Goal: Task Accomplishment & Management: Manage account settings

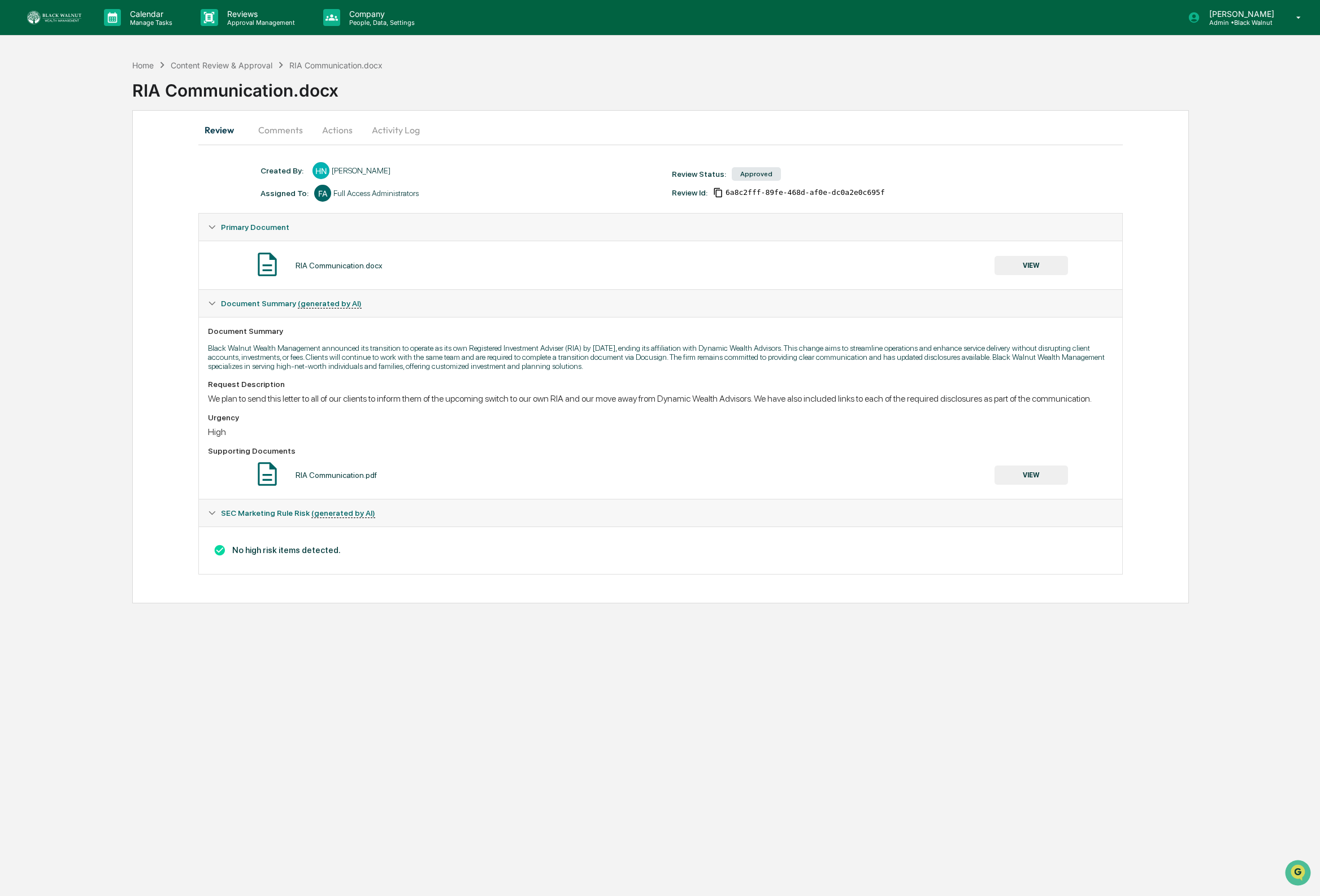
click at [67, 15] on img at bounding box center [54, 17] width 54 height 14
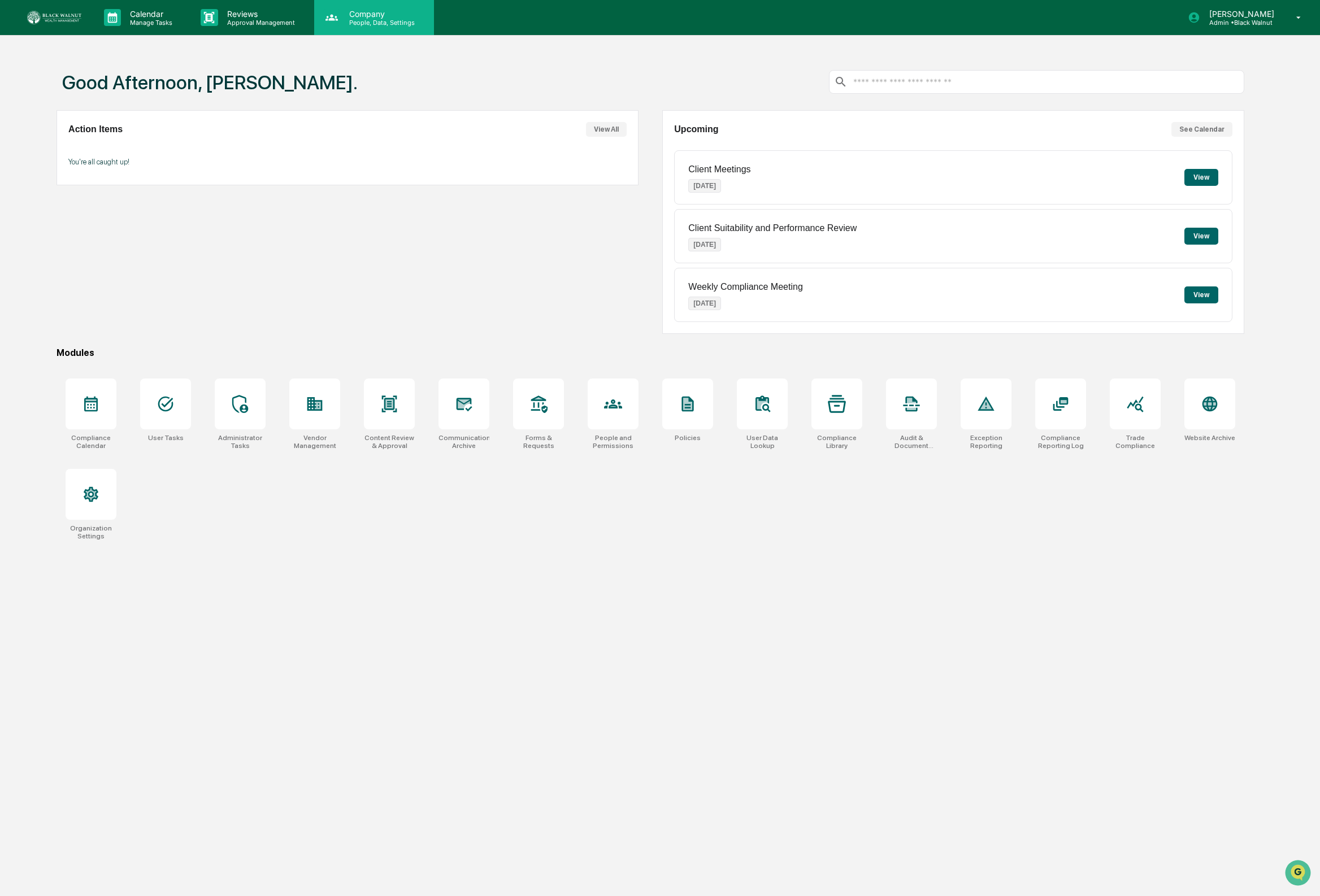
click at [332, 18] on icon at bounding box center [331, 17] width 17 height 17
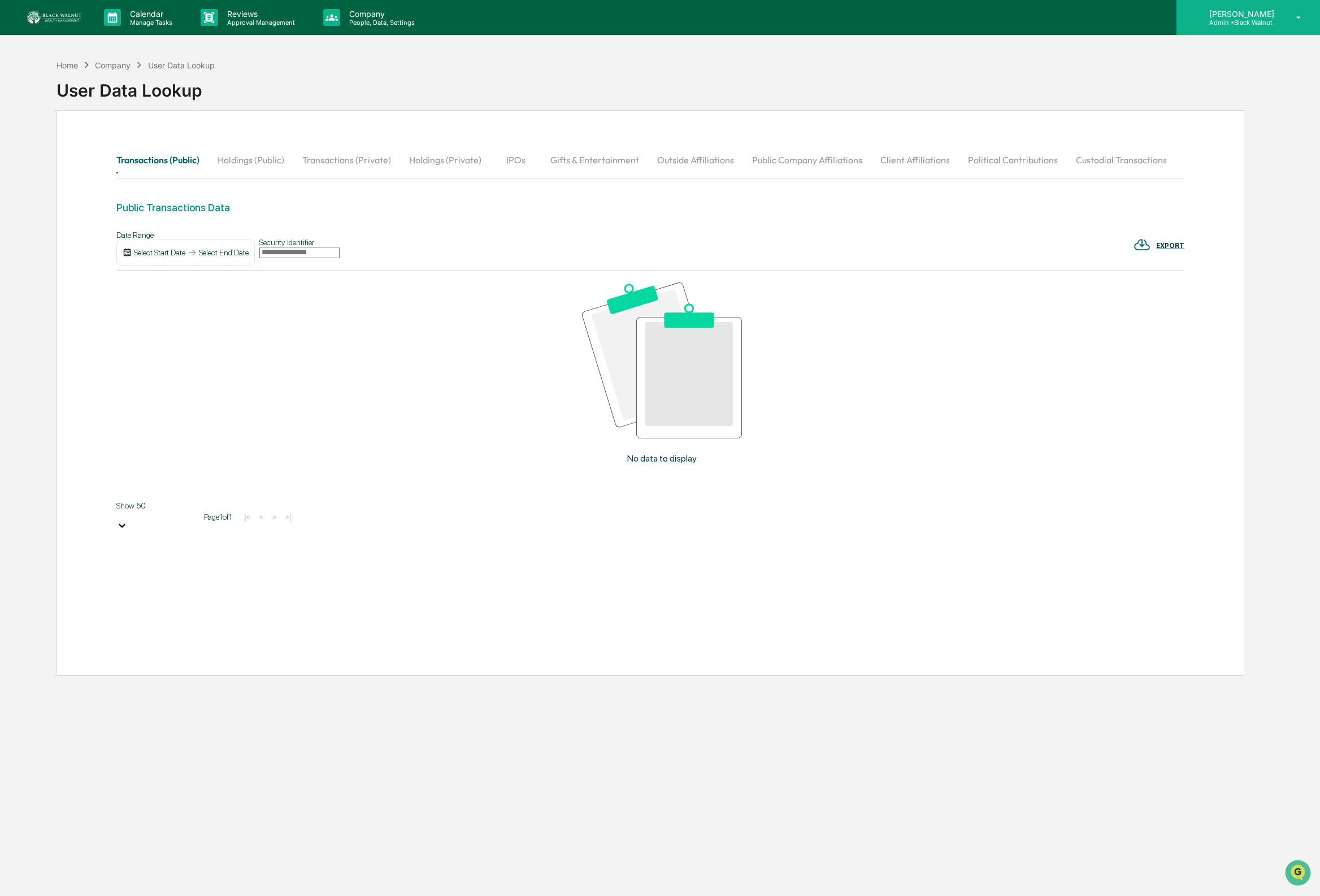
click at [1251, 21] on p "Admin • Black Walnut" at bounding box center [1240, 22] width 80 height 8
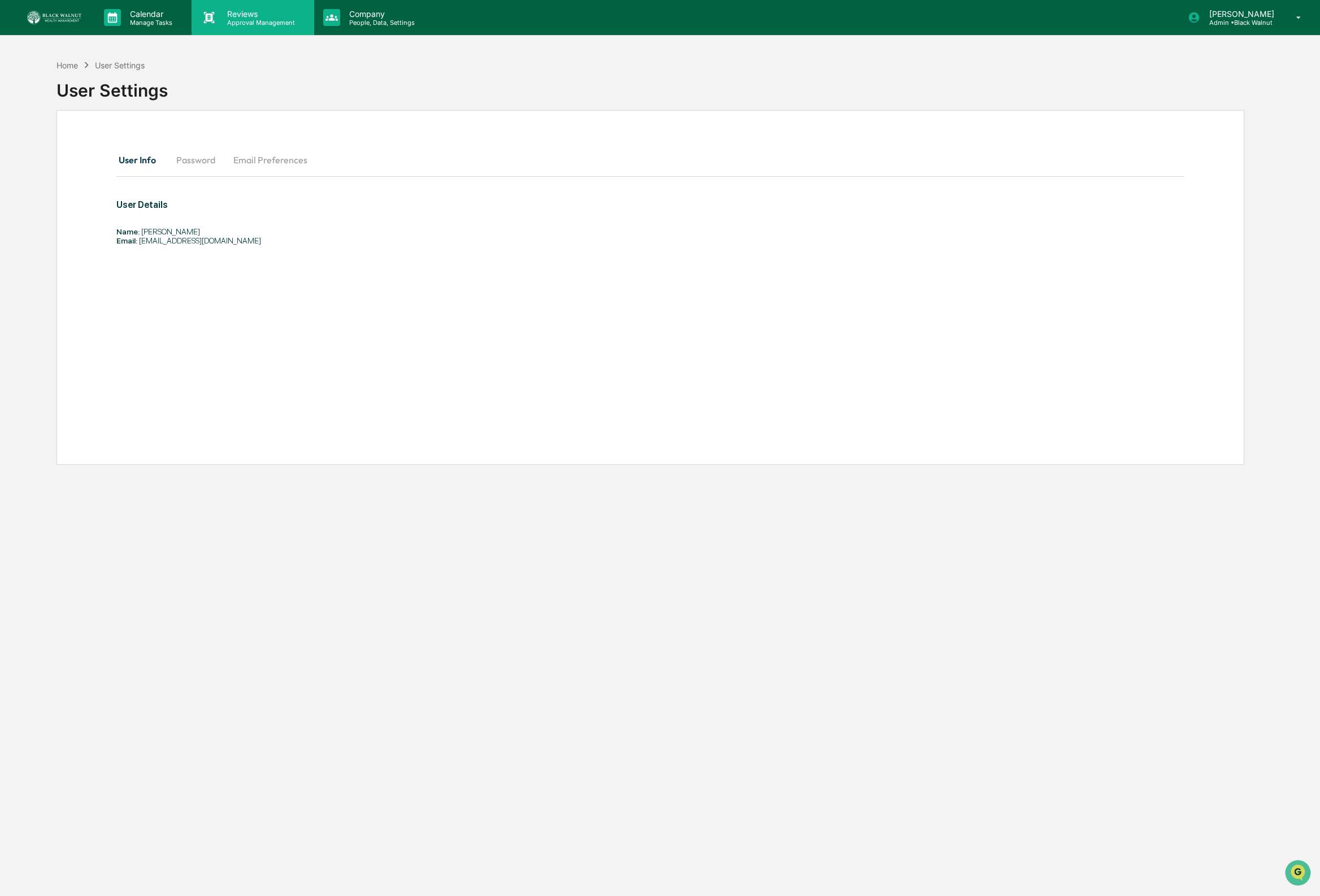
click at [225, 23] on p "Approval Management" at bounding box center [259, 22] width 83 height 8
click at [44, 19] on img at bounding box center [54, 17] width 54 height 14
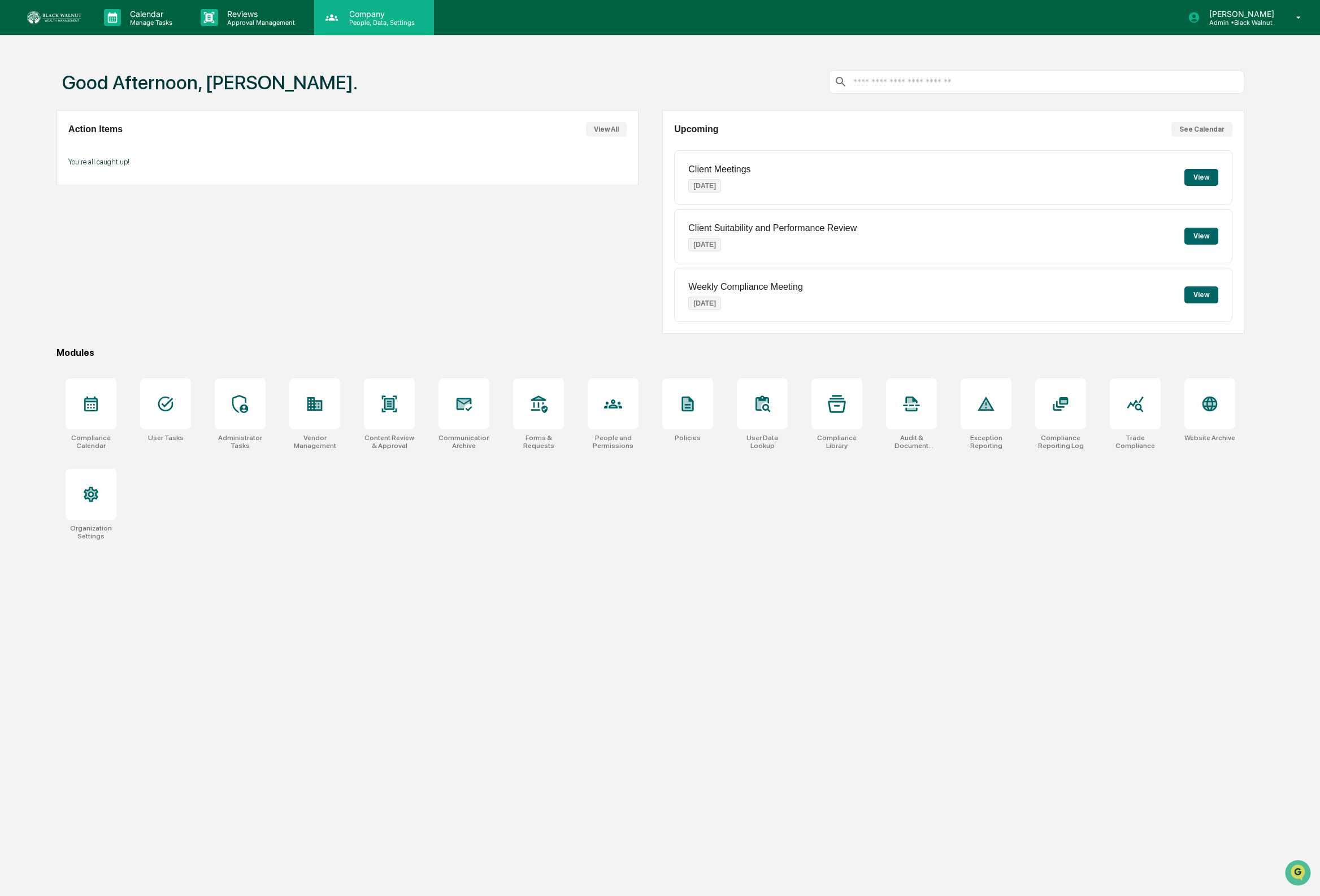
click at [358, 16] on p "Company" at bounding box center [380, 14] width 80 height 10
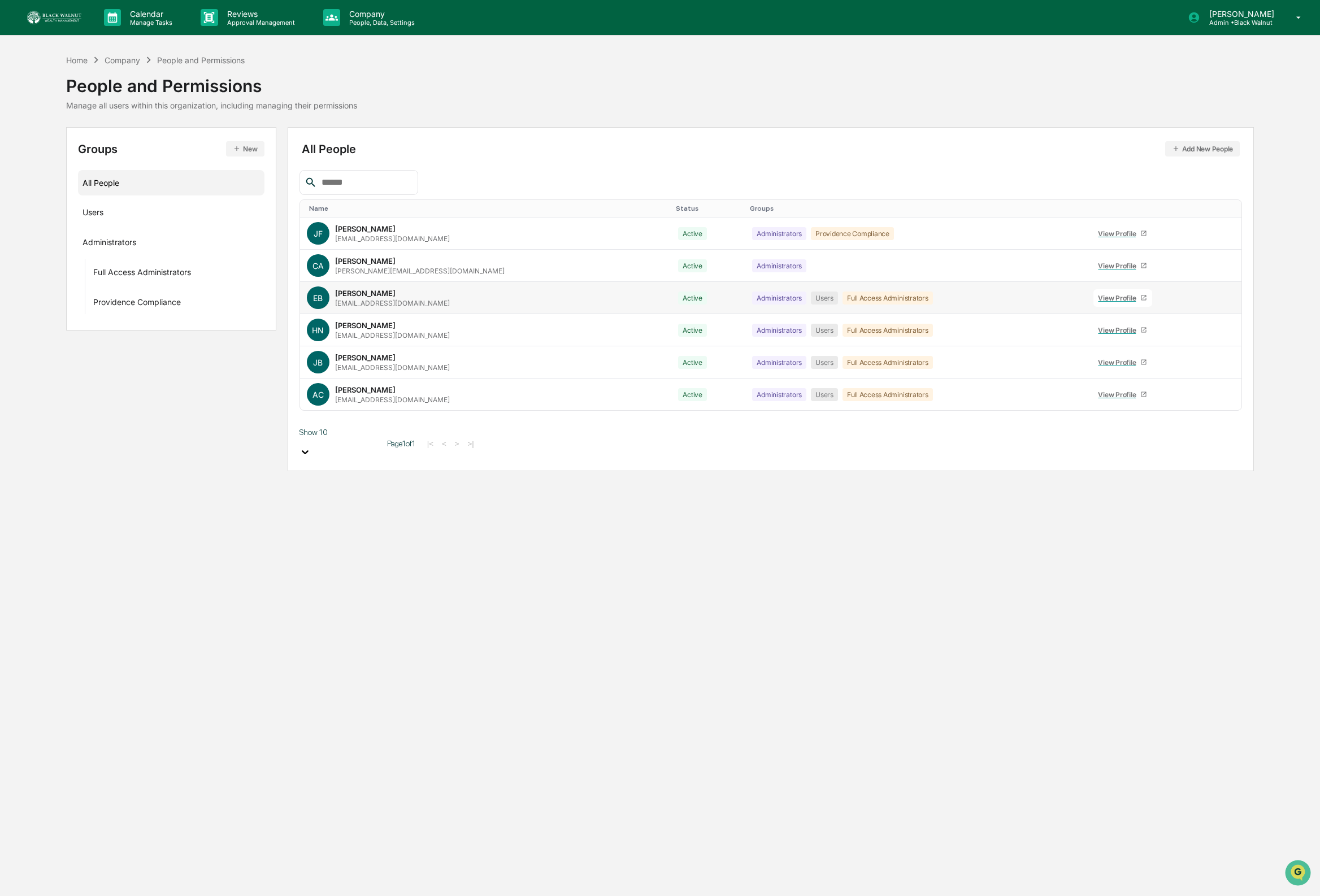
click at [1221, 301] on icon at bounding box center [1221, 301] width 0 height 0
click at [1169, 376] on div "Reset Password" at bounding box center [1164, 381] width 112 height 22
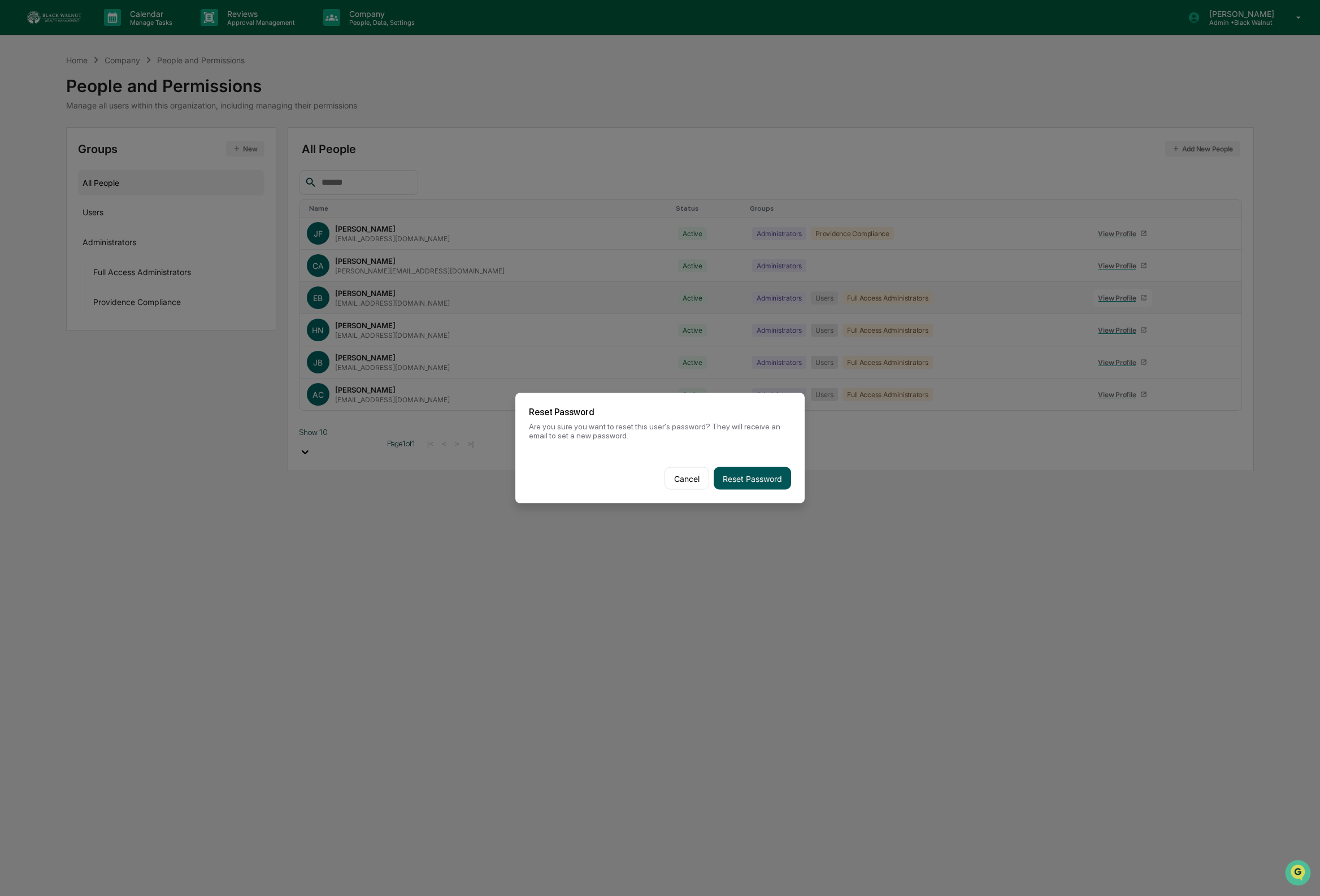
click at [745, 477] on button "Reset Password" at bounding box center [752, 478] width 77 height 22
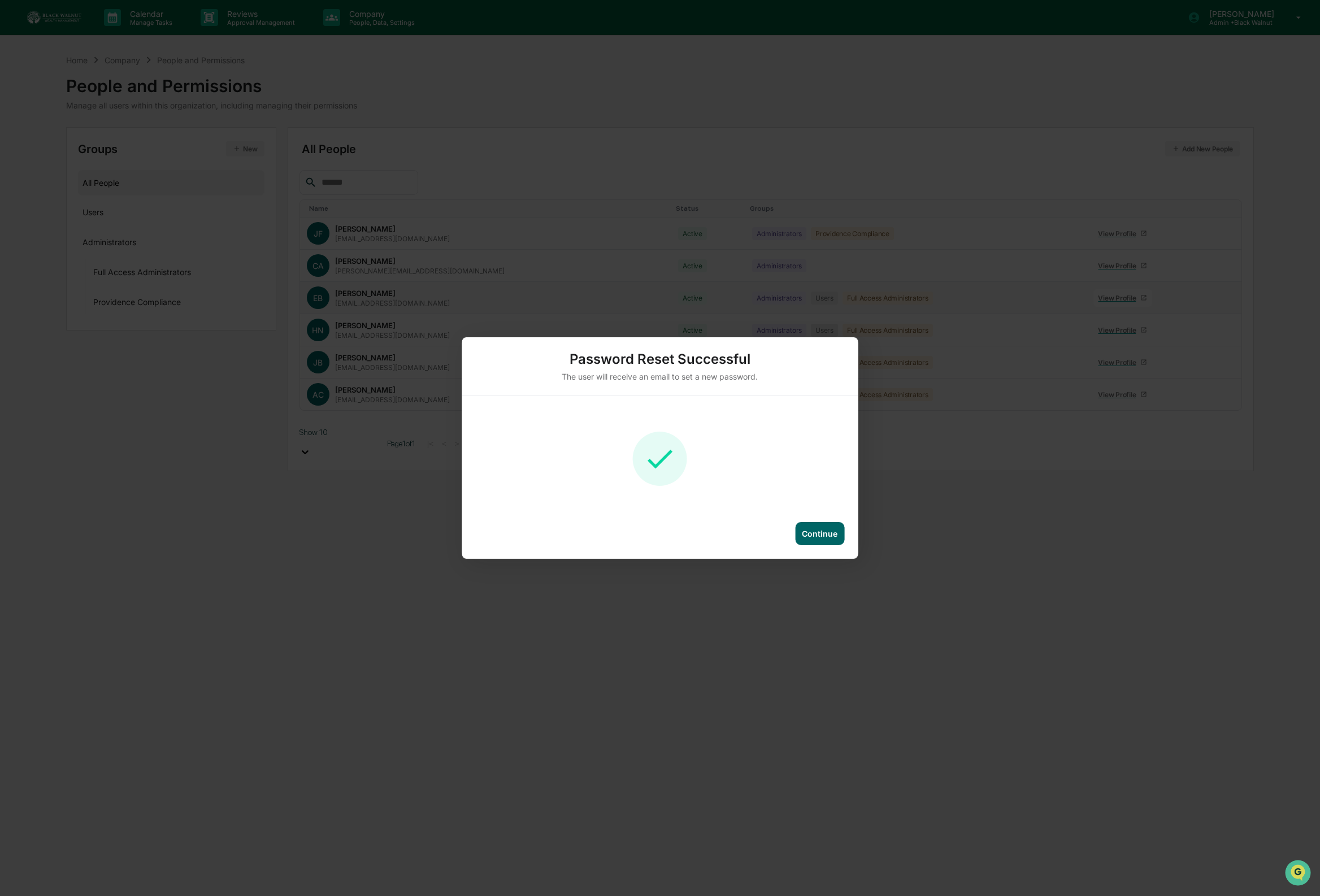
drag, startPoint x: 836, startPoint y: 541, endPoint x: 634, endPoint y: 332, distance: 290.7
click at [835, 541] on div "Continue" at bounding box center [820, 533] width 49 height 23
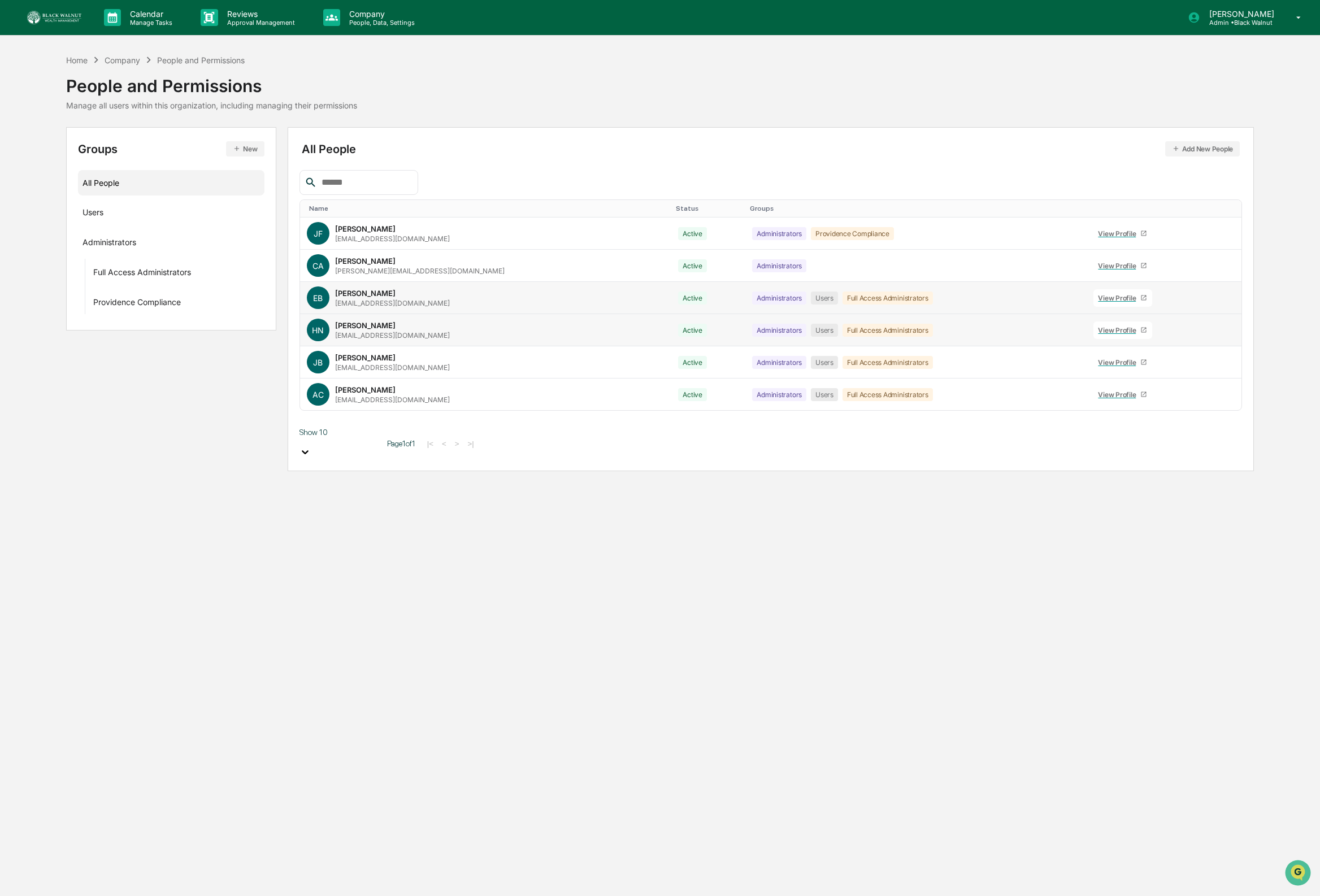
click at [1221, 333] on icon at bounding box center [1221, 333] width 0 height 0
click at [1177, 418] on div "Reset Password" at bounding box center [1164, 413] width 94 height 14
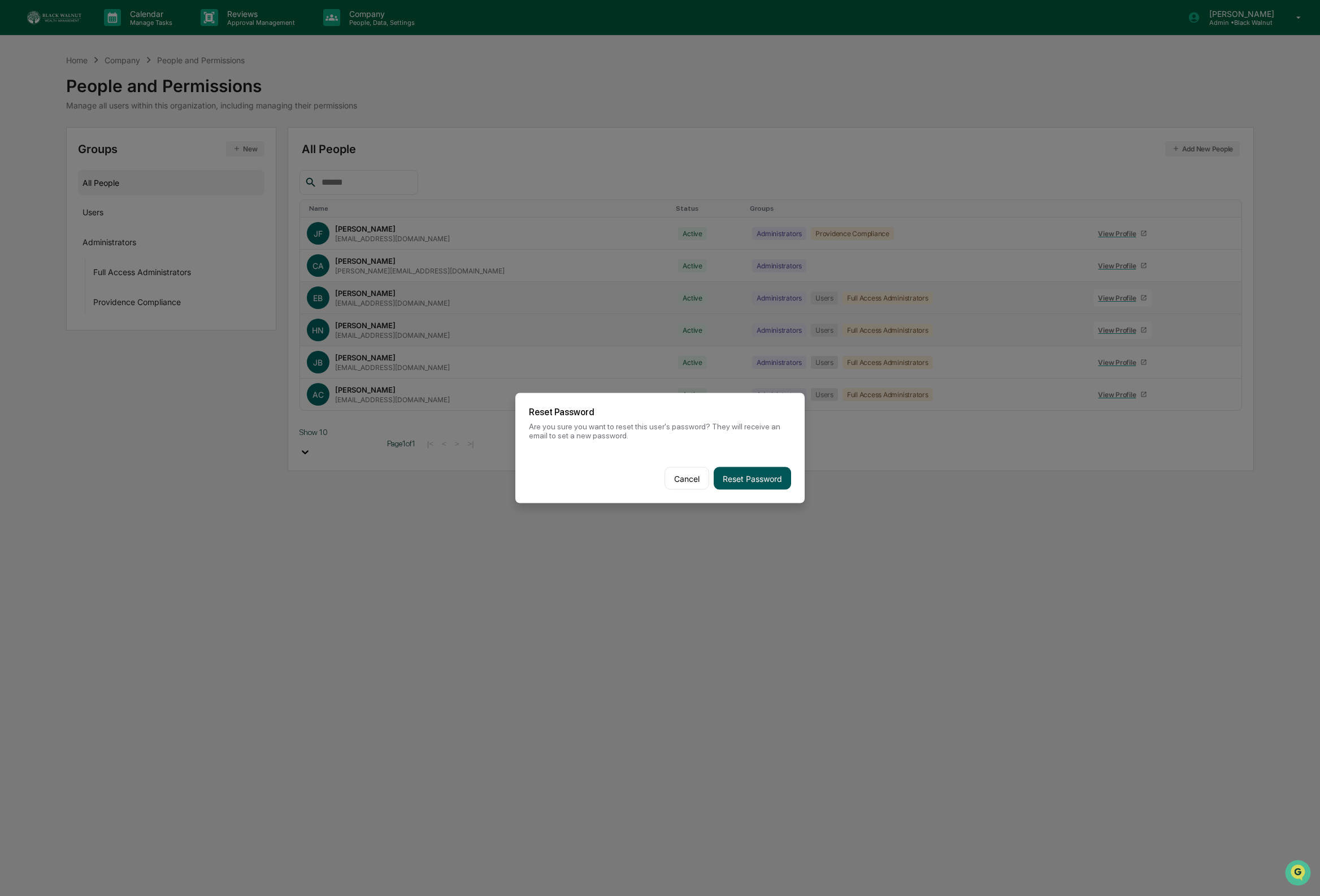
click at [777, 487] on button "Reset Password" at bounding box center [752, 478] width 77 height 22
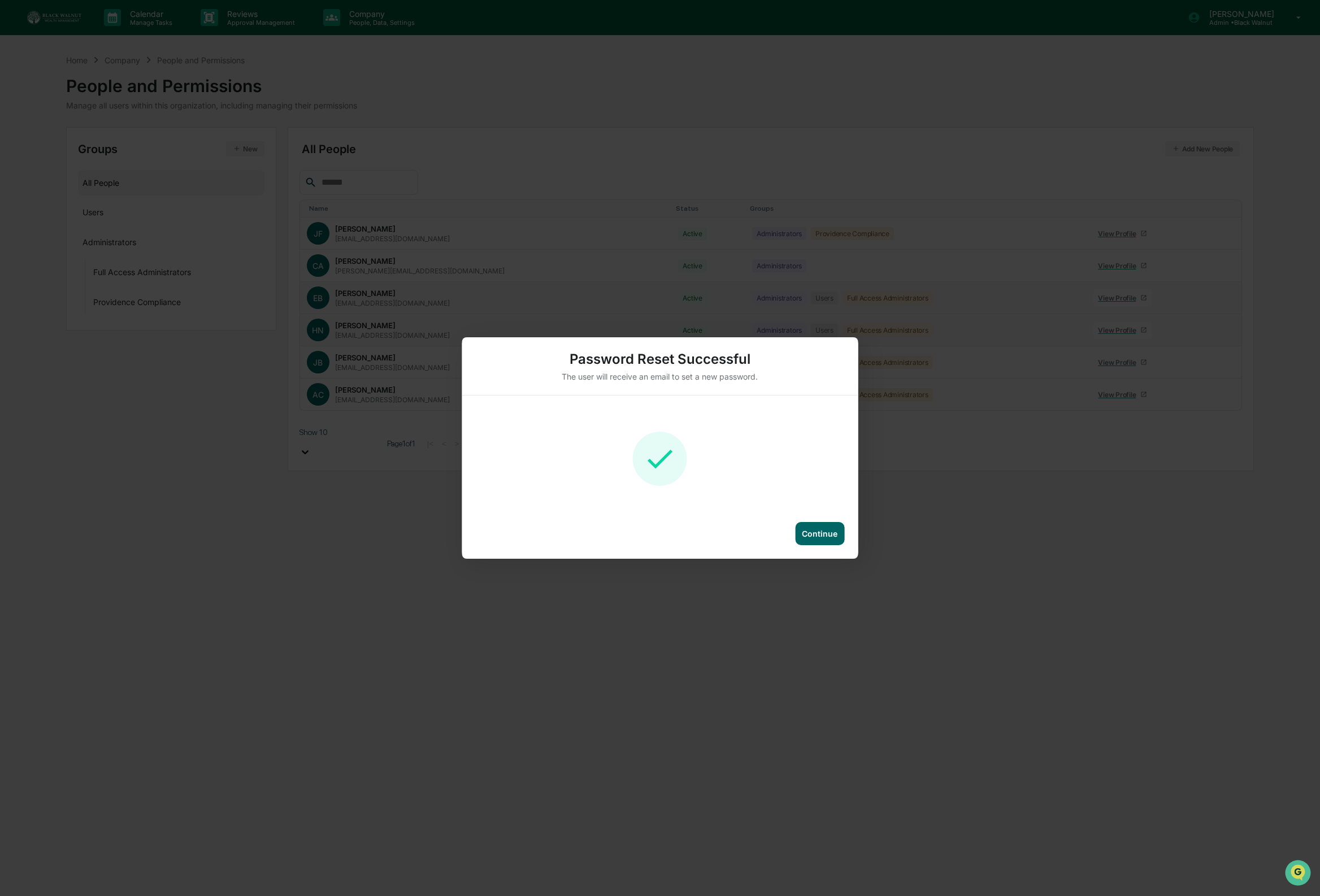
drag, startPoint x: 812, startPoint y: 538, endPoint x: 588, endPoint y: 352, distance: 291.2
click at [812, 538] on div "Continue" at bounding box center [819, 534] width 36 height 10
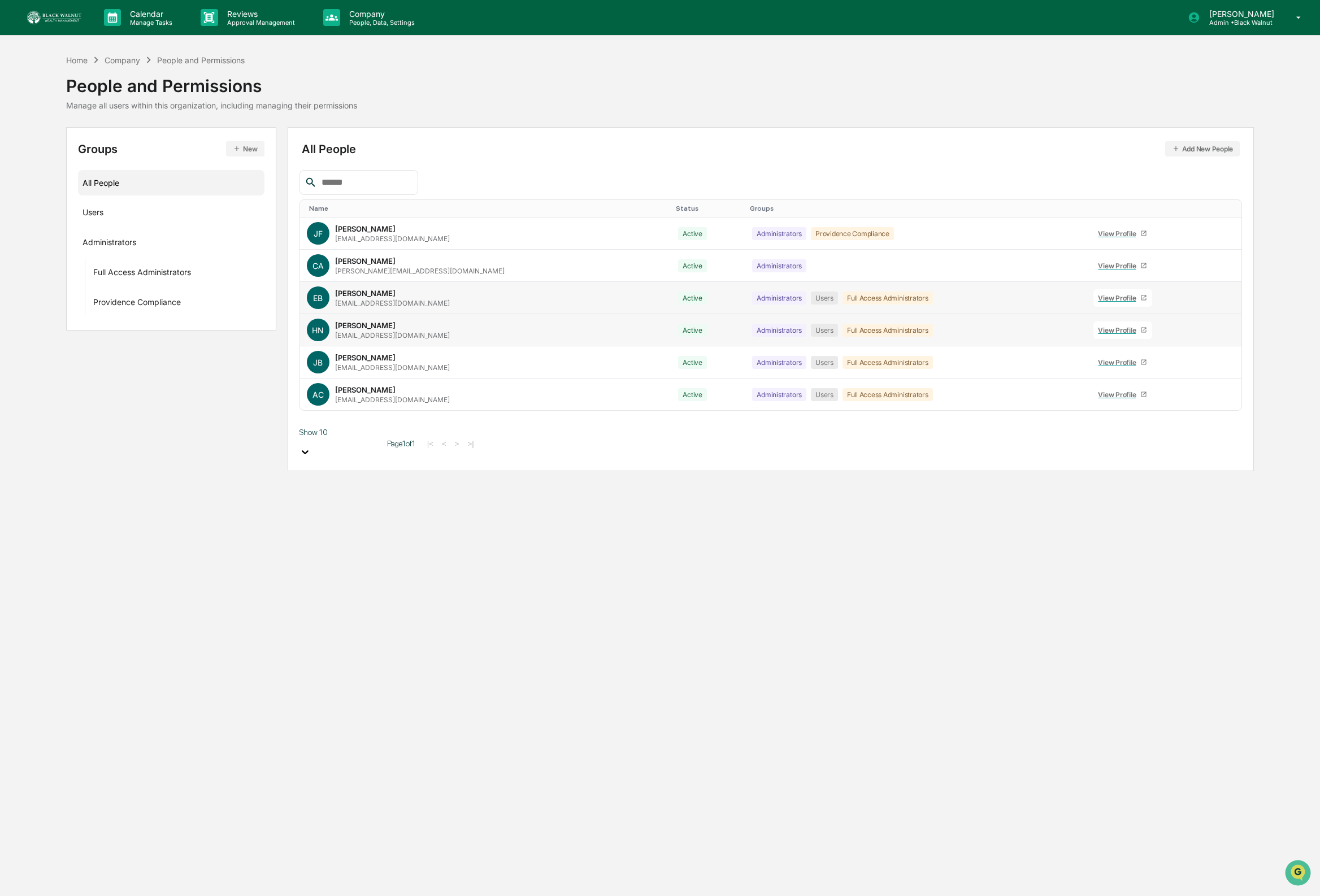
click at [1221, 333] on icon at bounding box center [1221, 333] width 0 height 0
click at [1187, 392] on div "Change Name/Email" at bounding box center [1164, 391] width 94 height 14
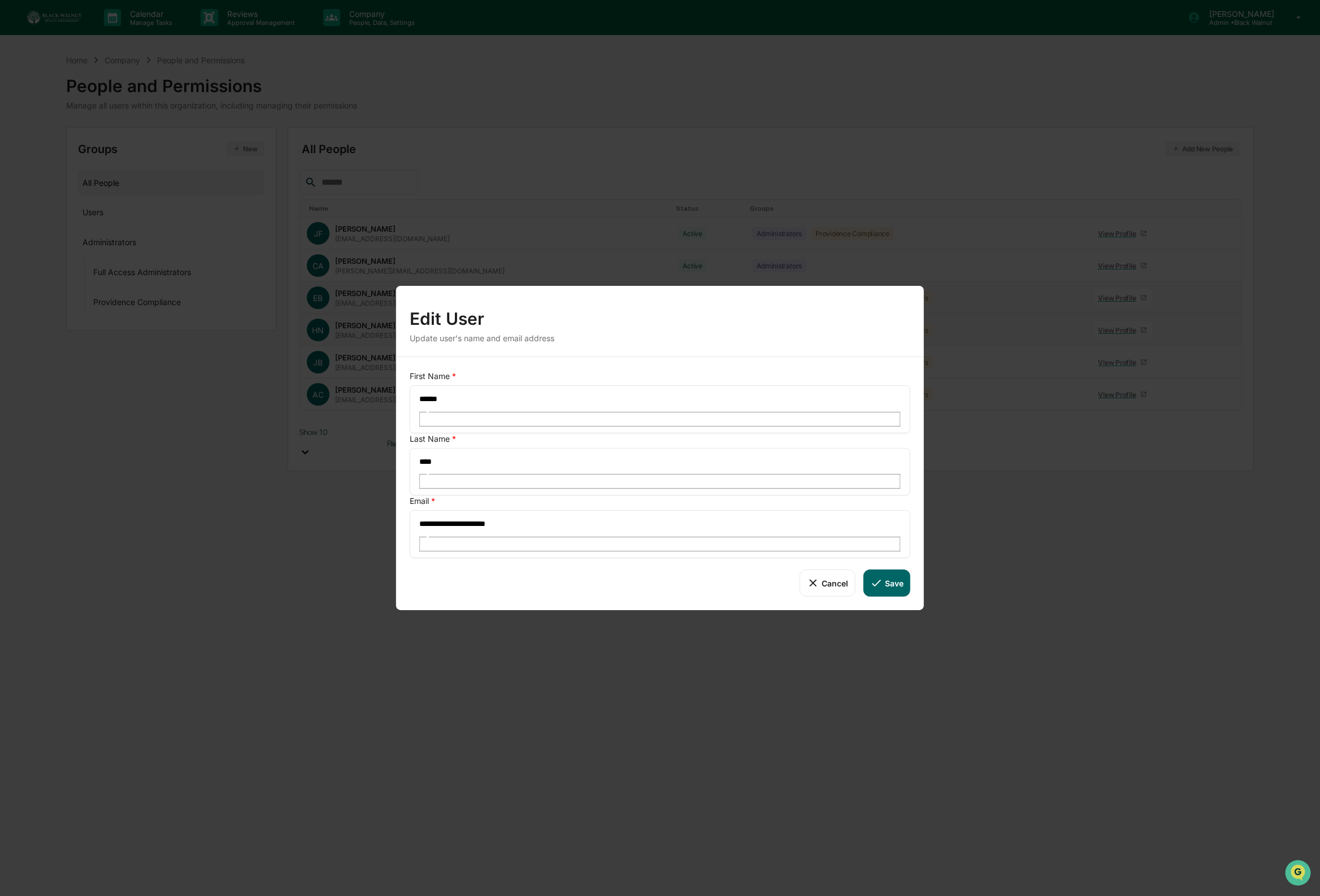
click at [837, 570] on button "Cancel" at bounding box center [827, 583] width 56 height 27
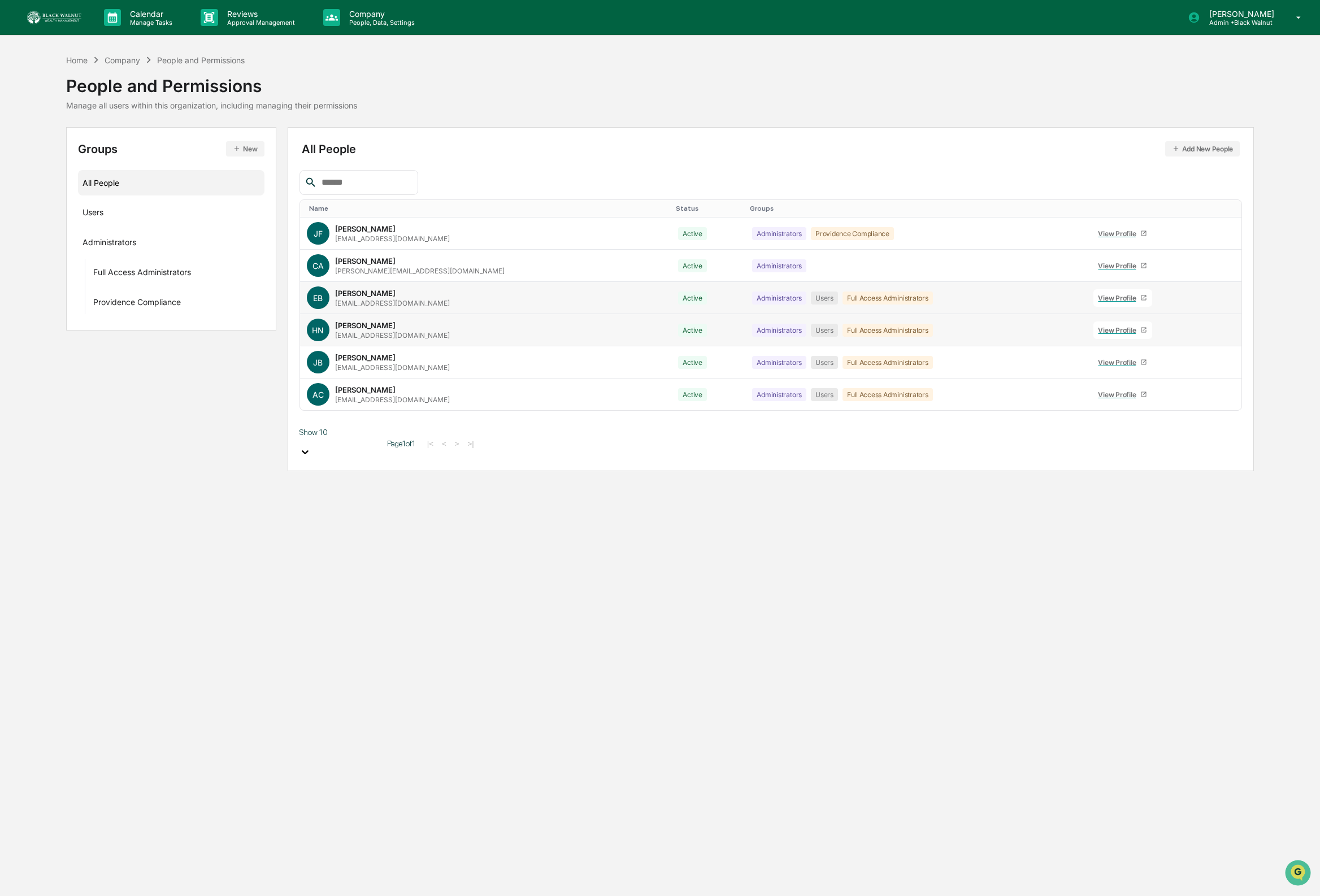
click at [1221, 301] on icon at bounding box center [1221, 301] width 0 height 0
click at [1179, 340] on div "Change Status" at bounding box center [1164, 336] width 94 height 14
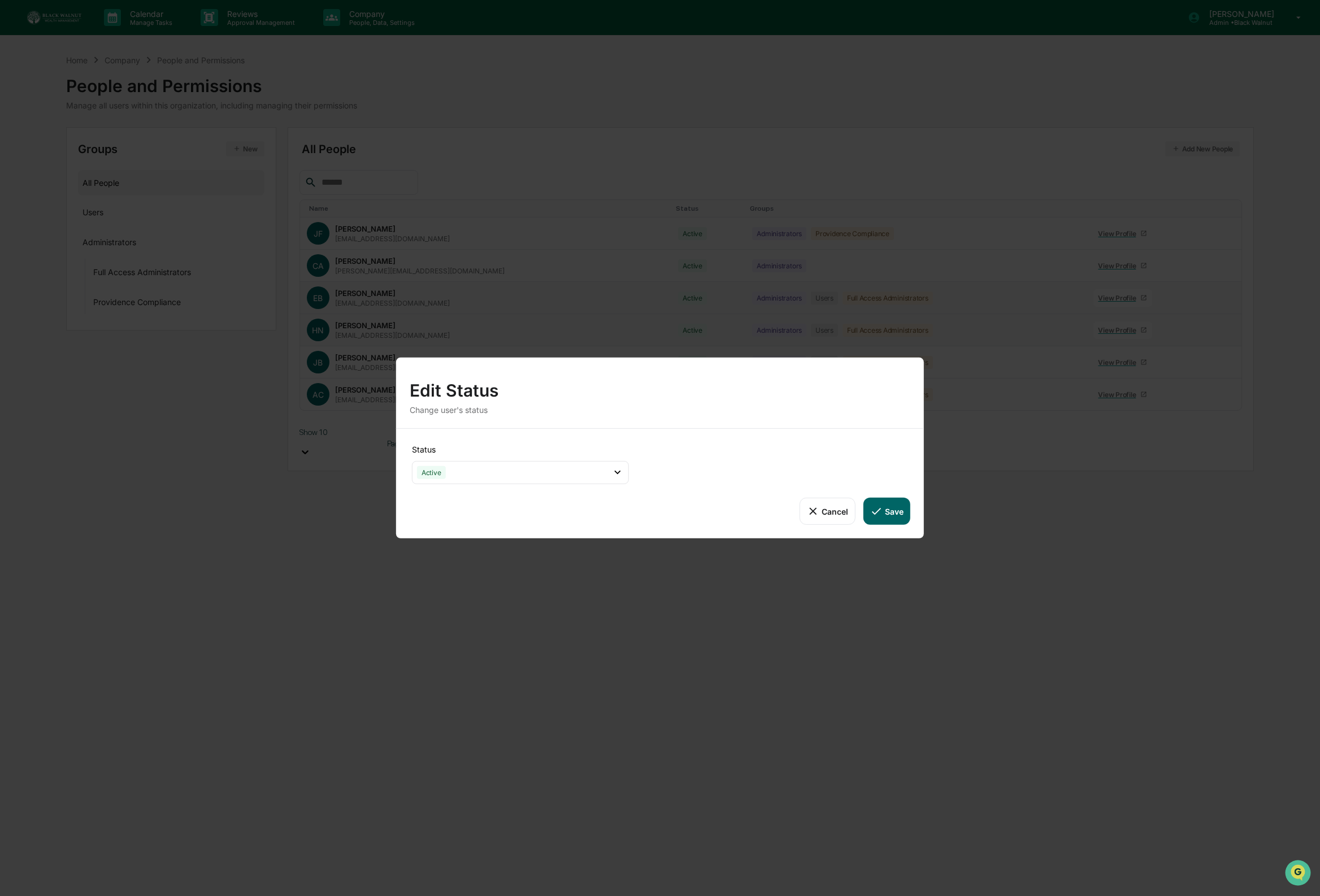
click at [890, 521] on button "Save" at bounding box center [886, 512] width 47 height 27
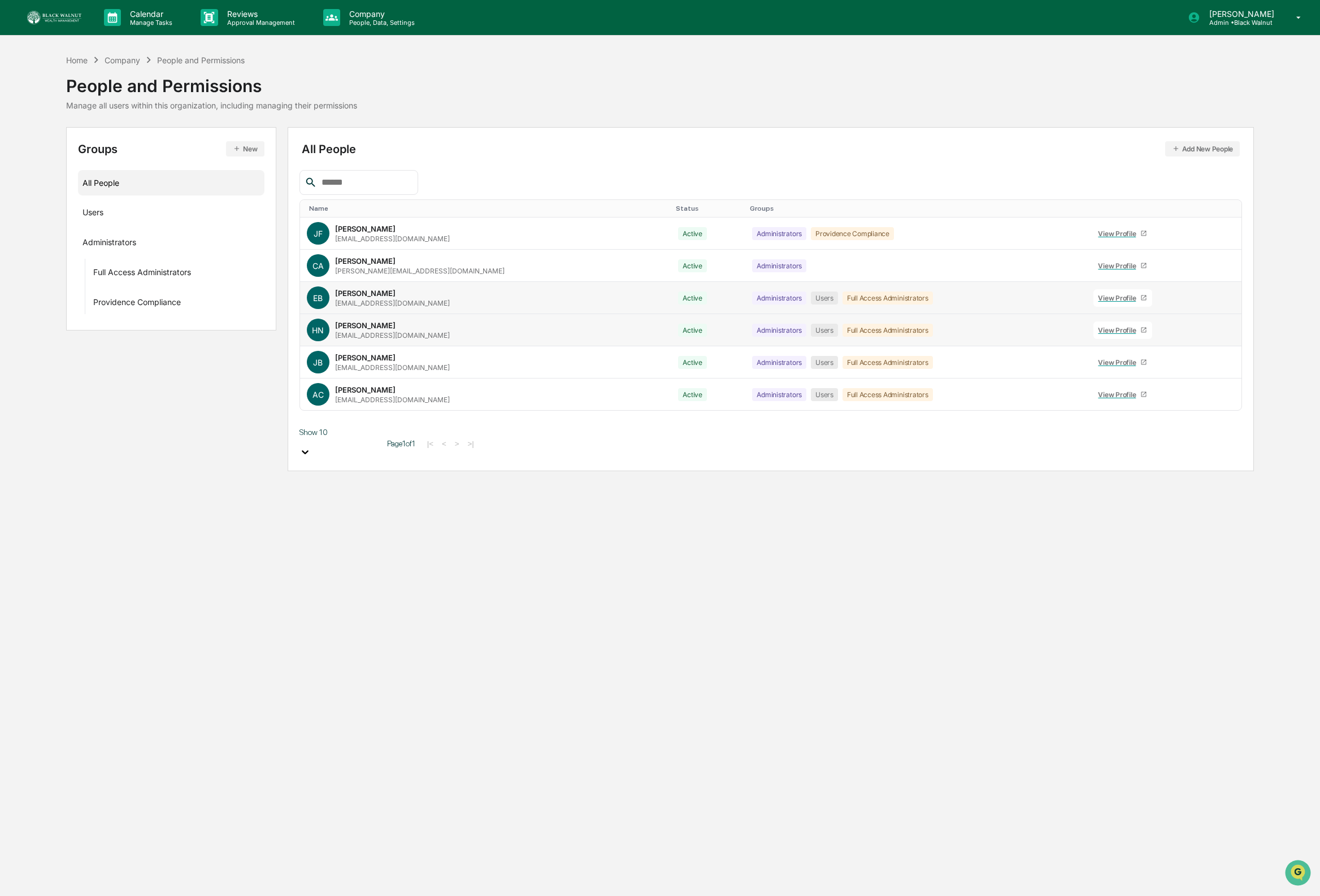
click at [1227, 298] on td at bounding box center [1227, 298] width 28 height 32
click at [1221, 301] on icon at bounding box center [1221, 301] width 0 height 0
click at [1169, 384] on div "Reset Password" at bounding box center [1164, 381] width 94 height 14
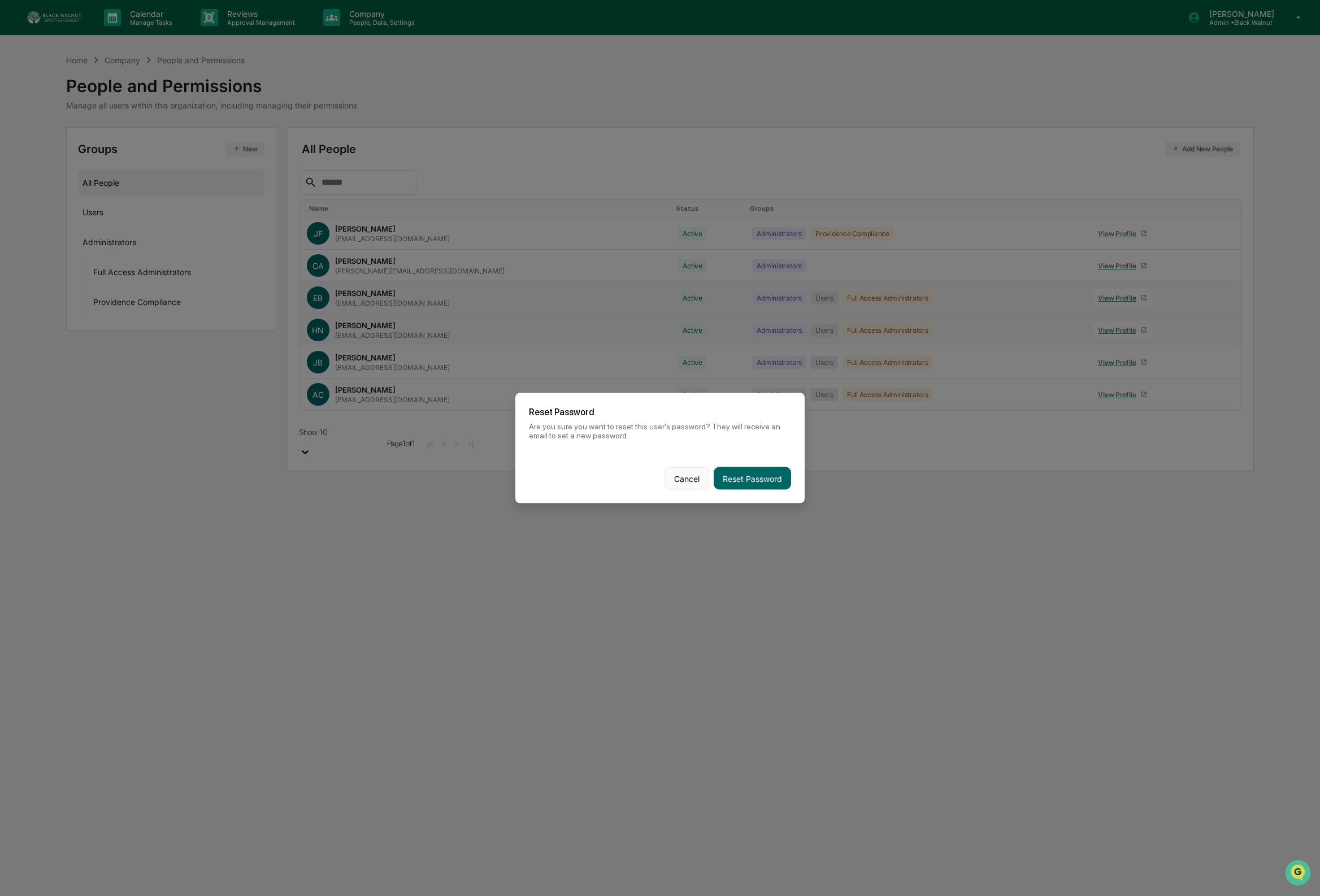
click at [691, 477] on button "Cancel" at bounding box center [687, 478] width 45 height 22
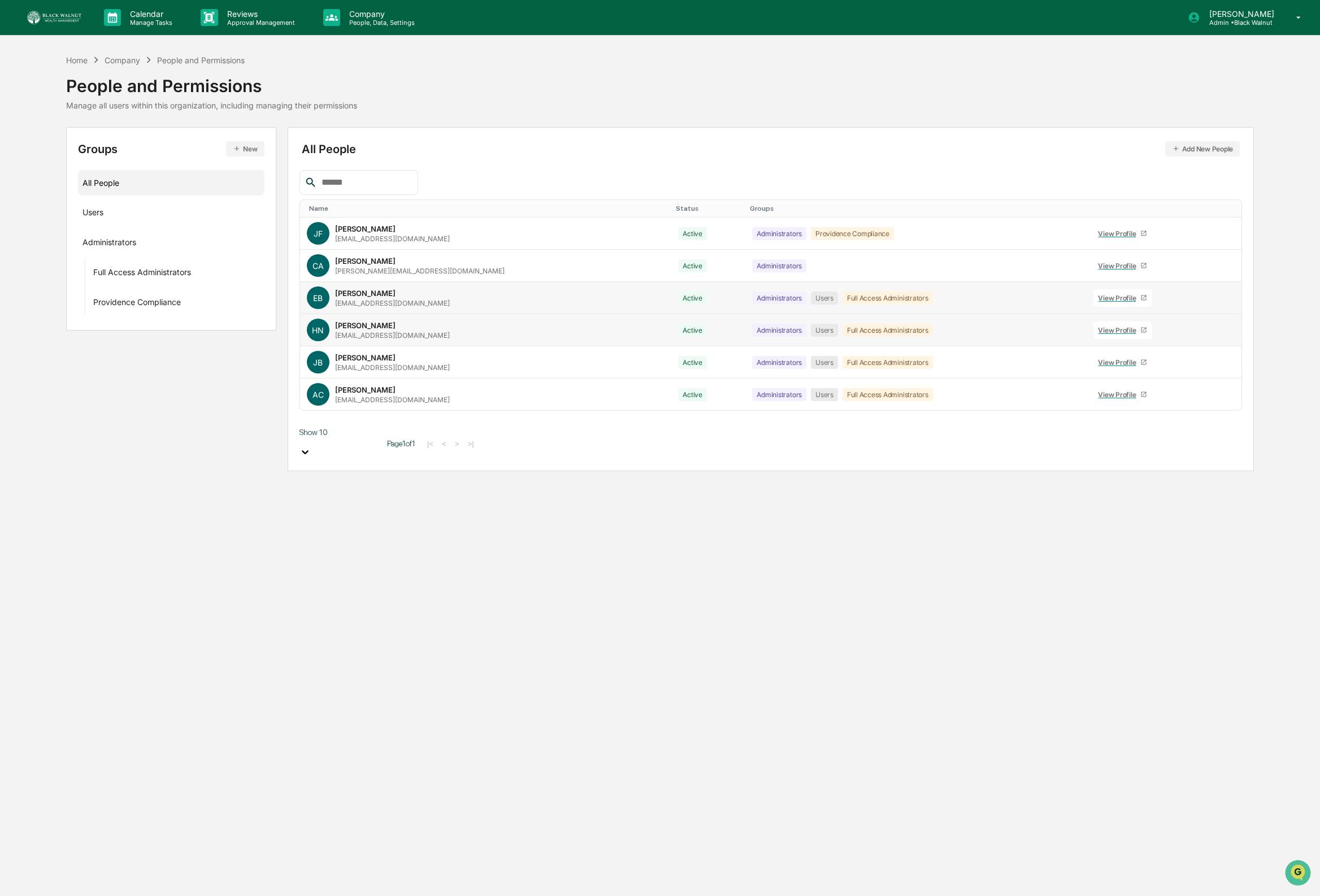
click at [1221, 301] on icon at bounding box center [1221, 301] width 0 height 0
click at [1174, 321] on div "Groups & Permissions" at bounding box center [1164, 314] width 94 height 14
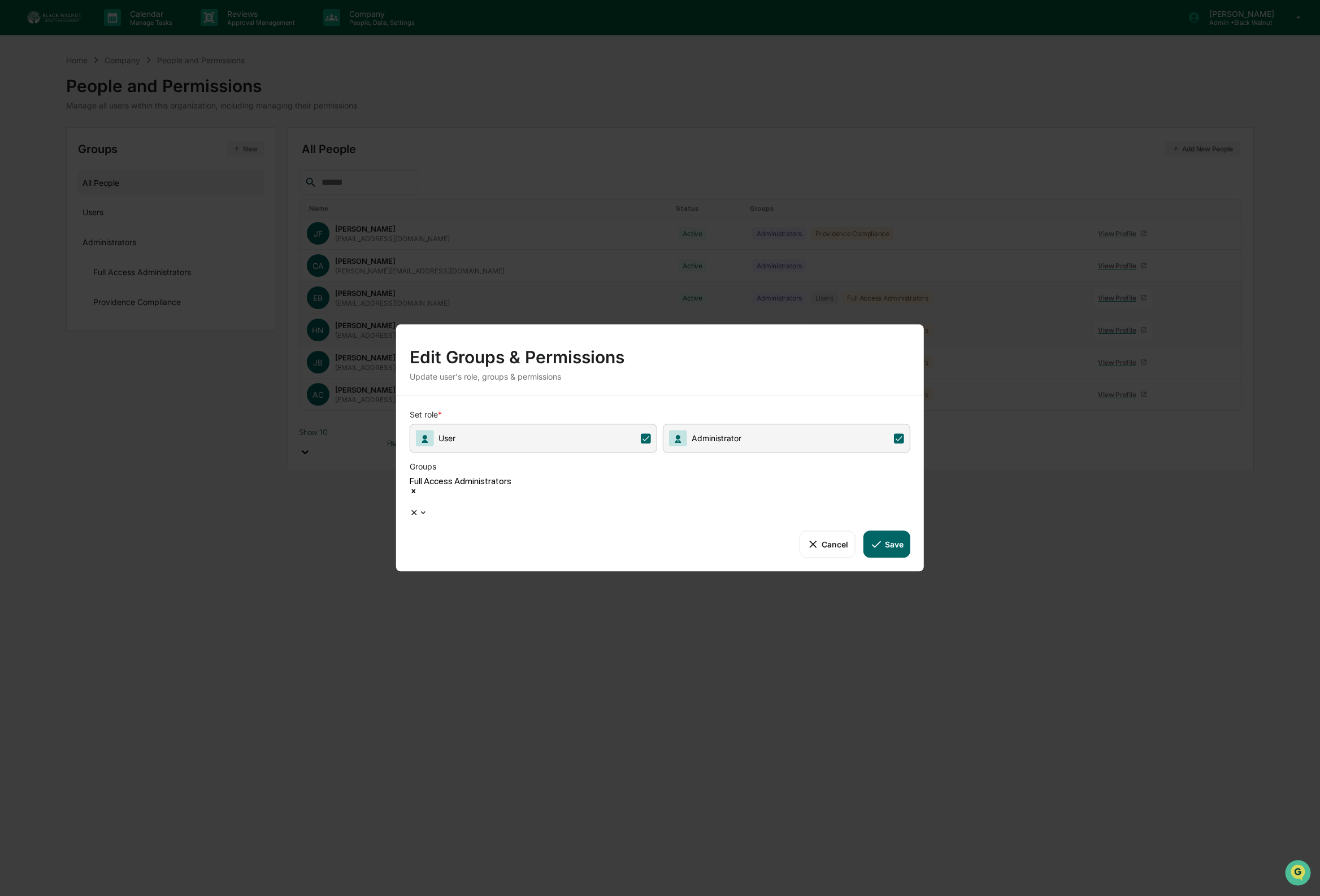
click at [890, 532] on button "Save" at bounding box center [886, 544] width 47 height 27
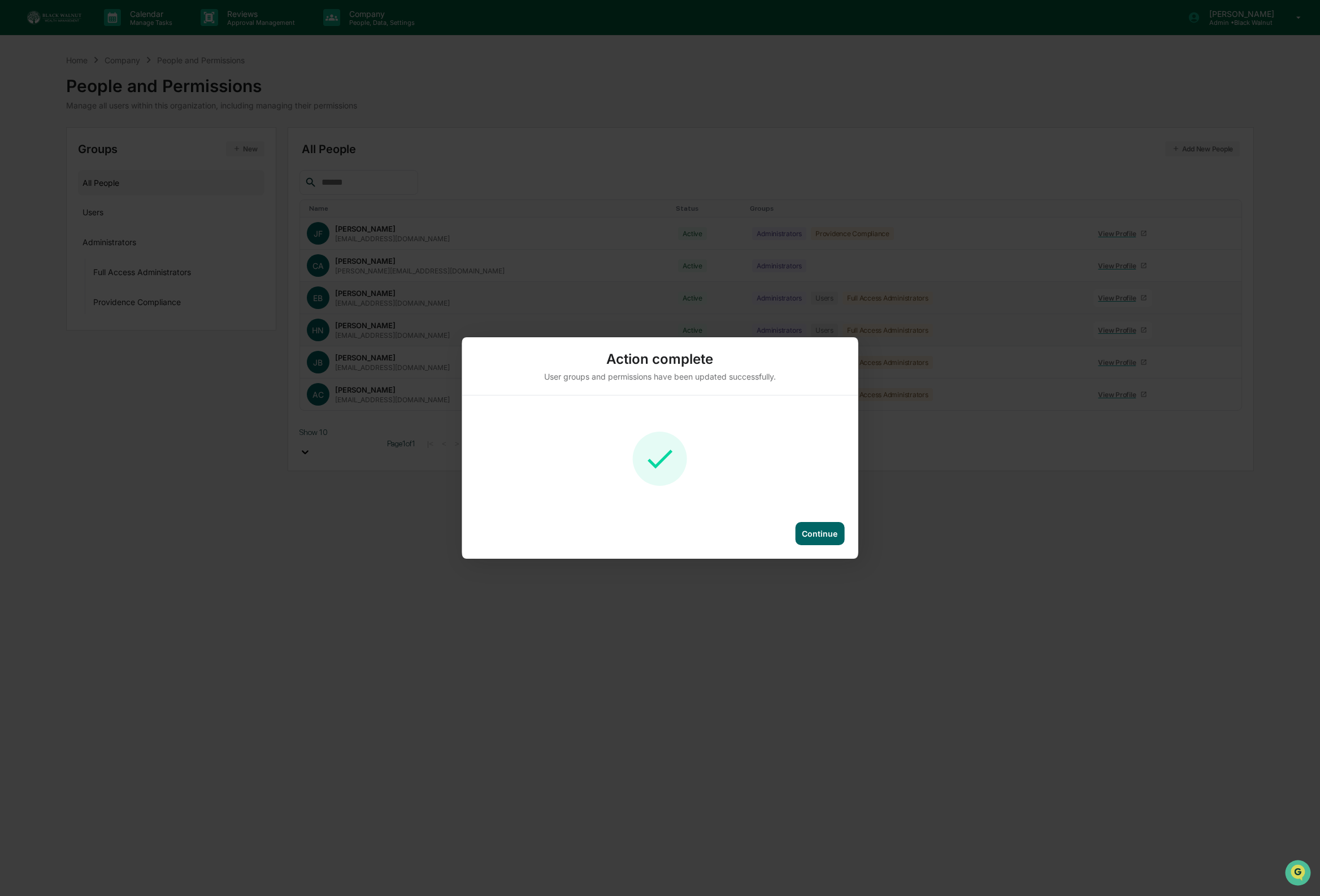
drag, startPoint x: 819, startPoint y: 535, endPoint x: 827, endPoint y: 543, distance: 11.3
click at [819, 535] on div "Continue" at bounding box center [819, 534] width 36 height 10
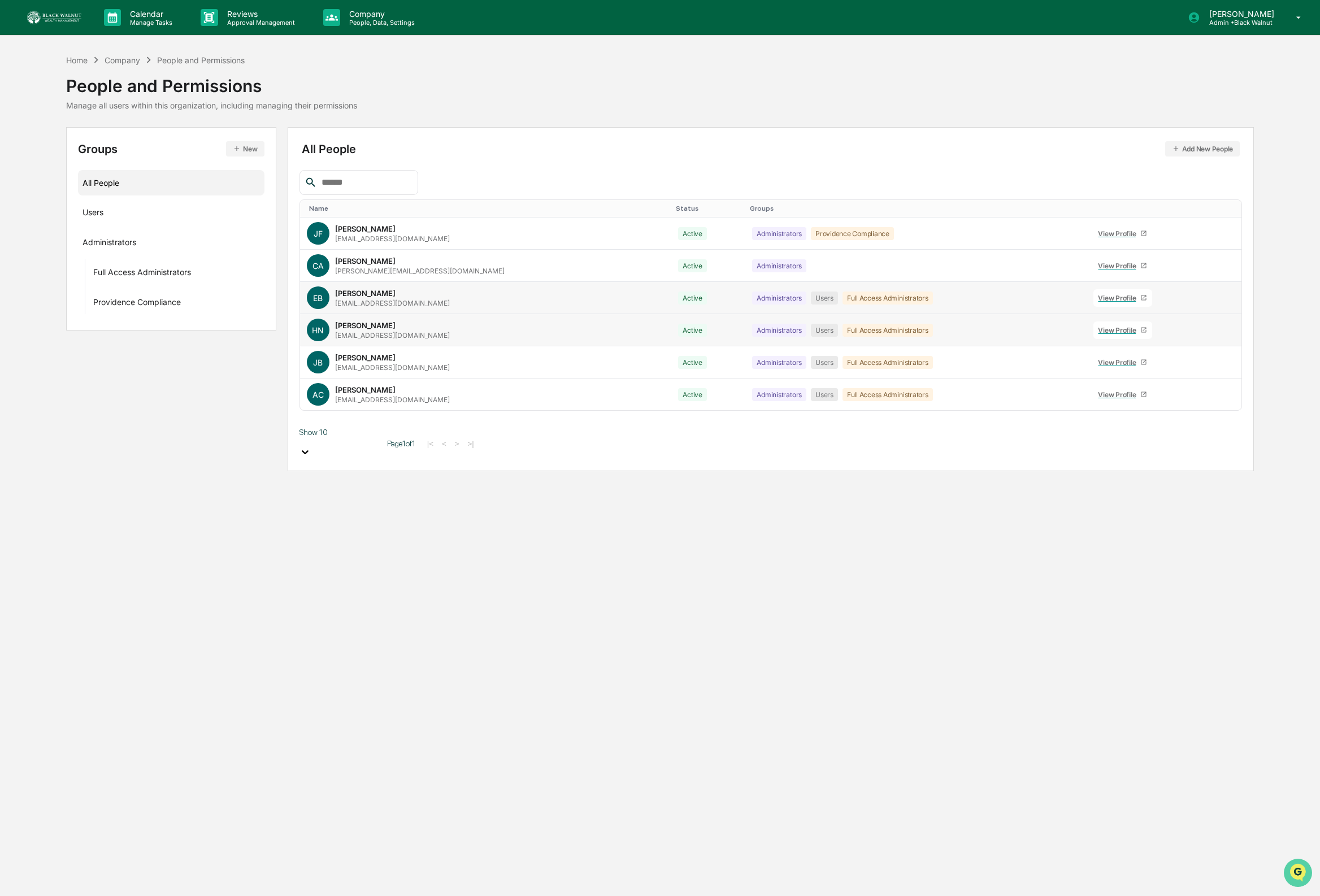
click at [1292, 873] on icon "Open customer support" at bounding box center [1297, 886] width 28 height 28
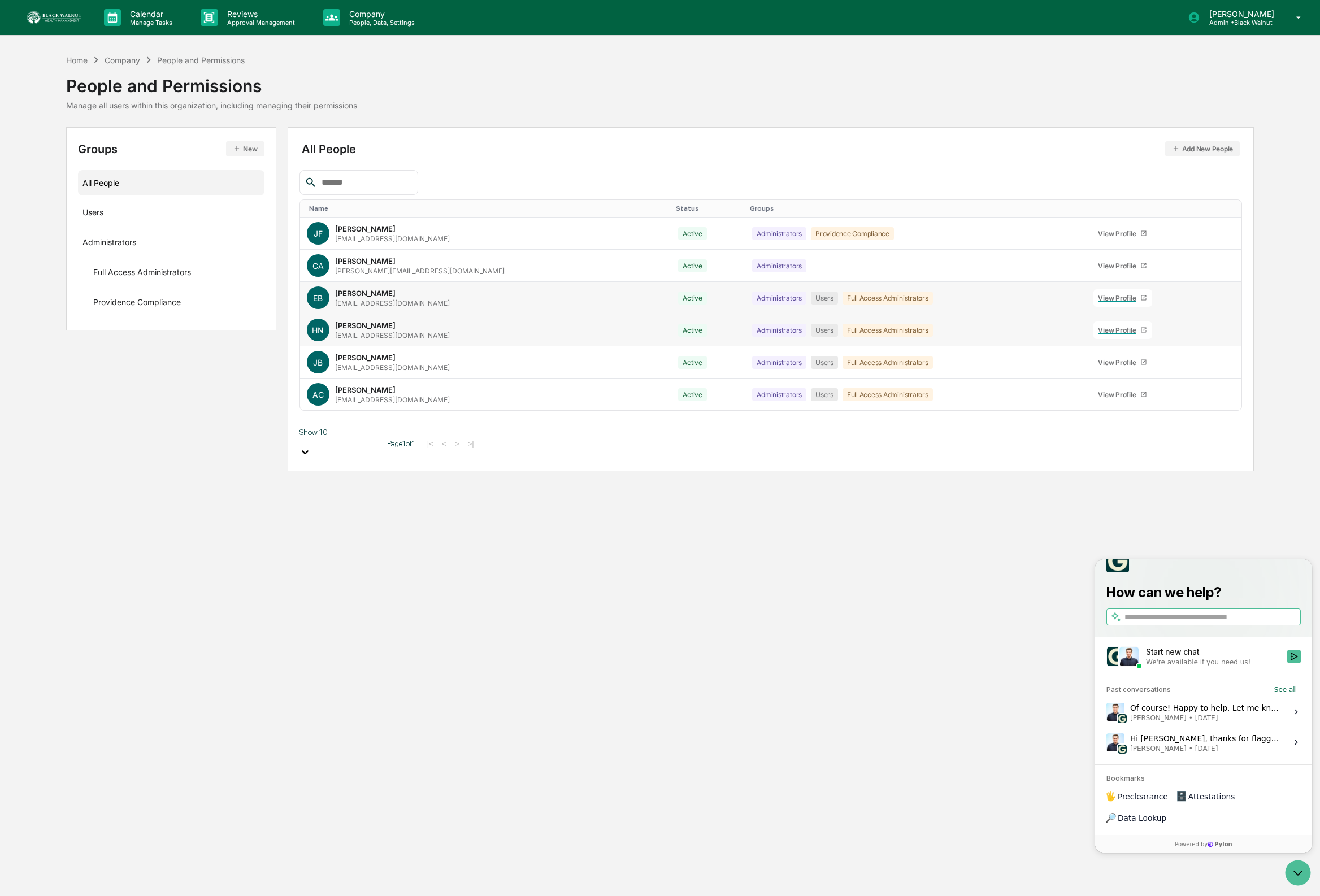
click at [1201, 657] on div "Start new chat" at bounding box center [1213, 652] width 134 height 11
click at [1287, 664] on button "Start new chat We're available if you need us!" at bounding box center [1293, 656] width 14 height 14
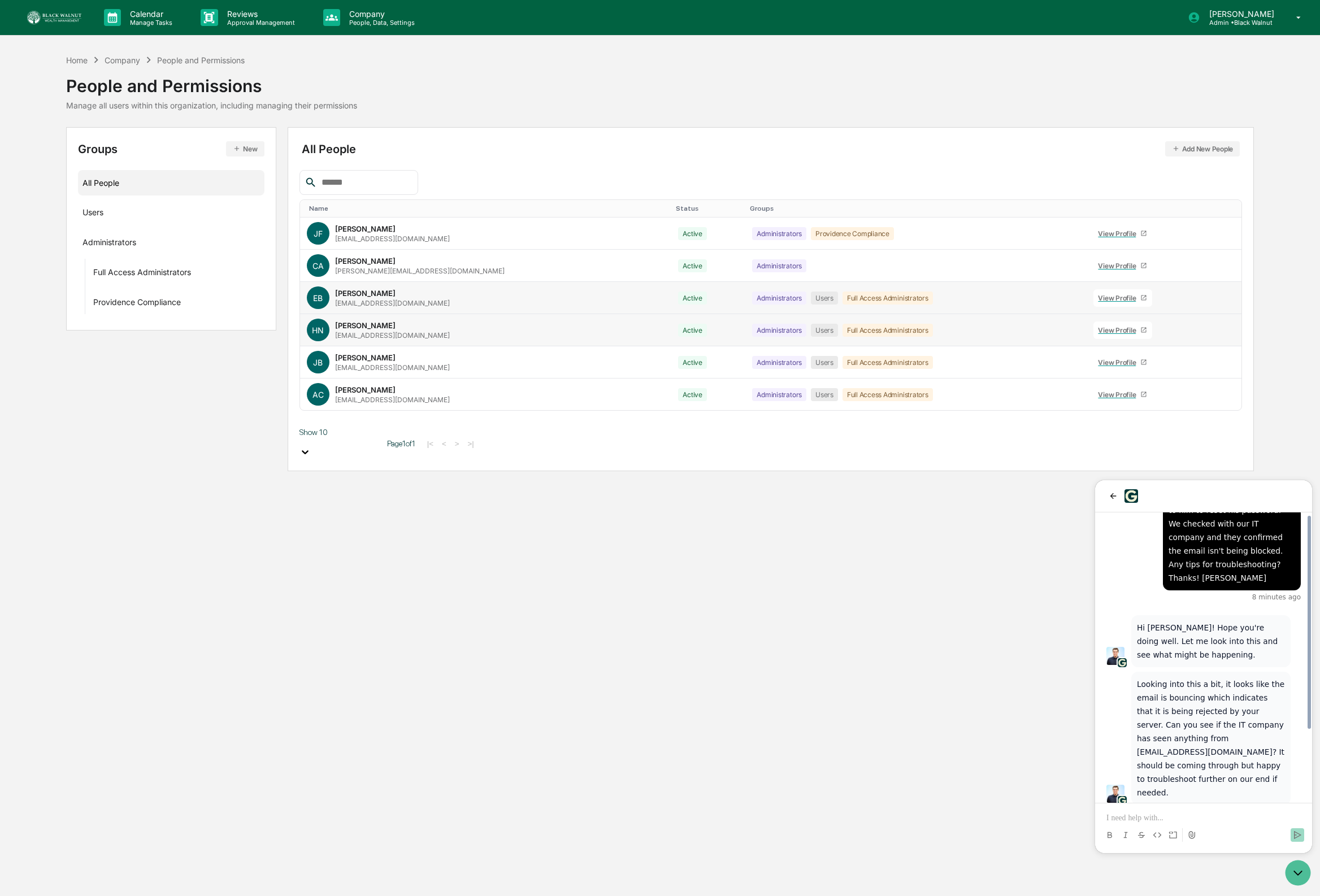
scroll to position [91, 0]
click at [1218, 815] on p at bounding box center [1203, 818] width 194 height 11
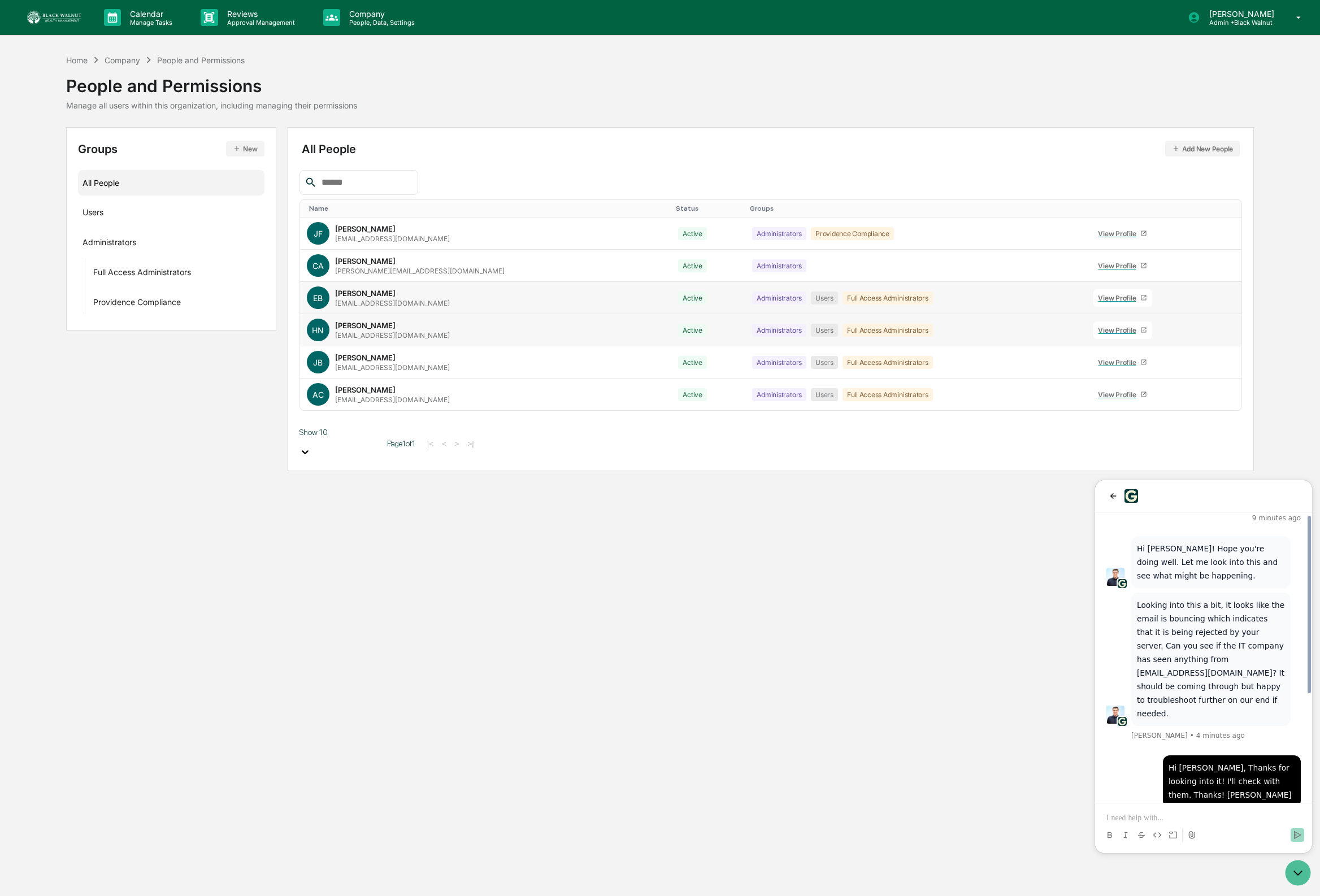
click at [1210, 642] on p "Looking into this a bit, it looks like the email is bouncing which indicates th…" at bounding box center [1211, 659] width 148 height 122
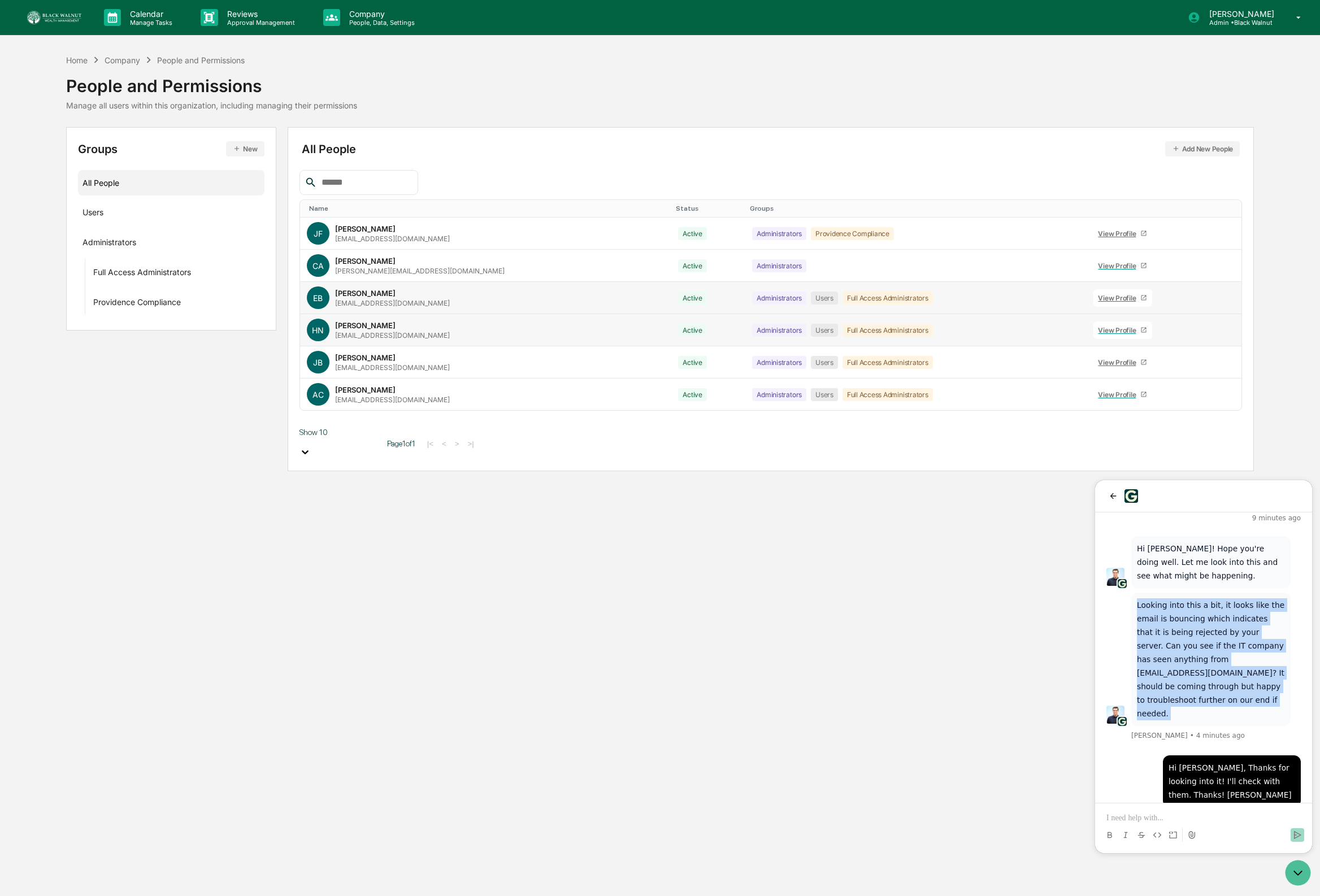
click at [1210, 642] on p "Looking into this a bit, it looks like the email is bouncing which indicates th…" at bounding box center [1211, 659] width 148 height 122
copy p "Looking into this a bit, it looks like the email is bouncing which indicates th…"
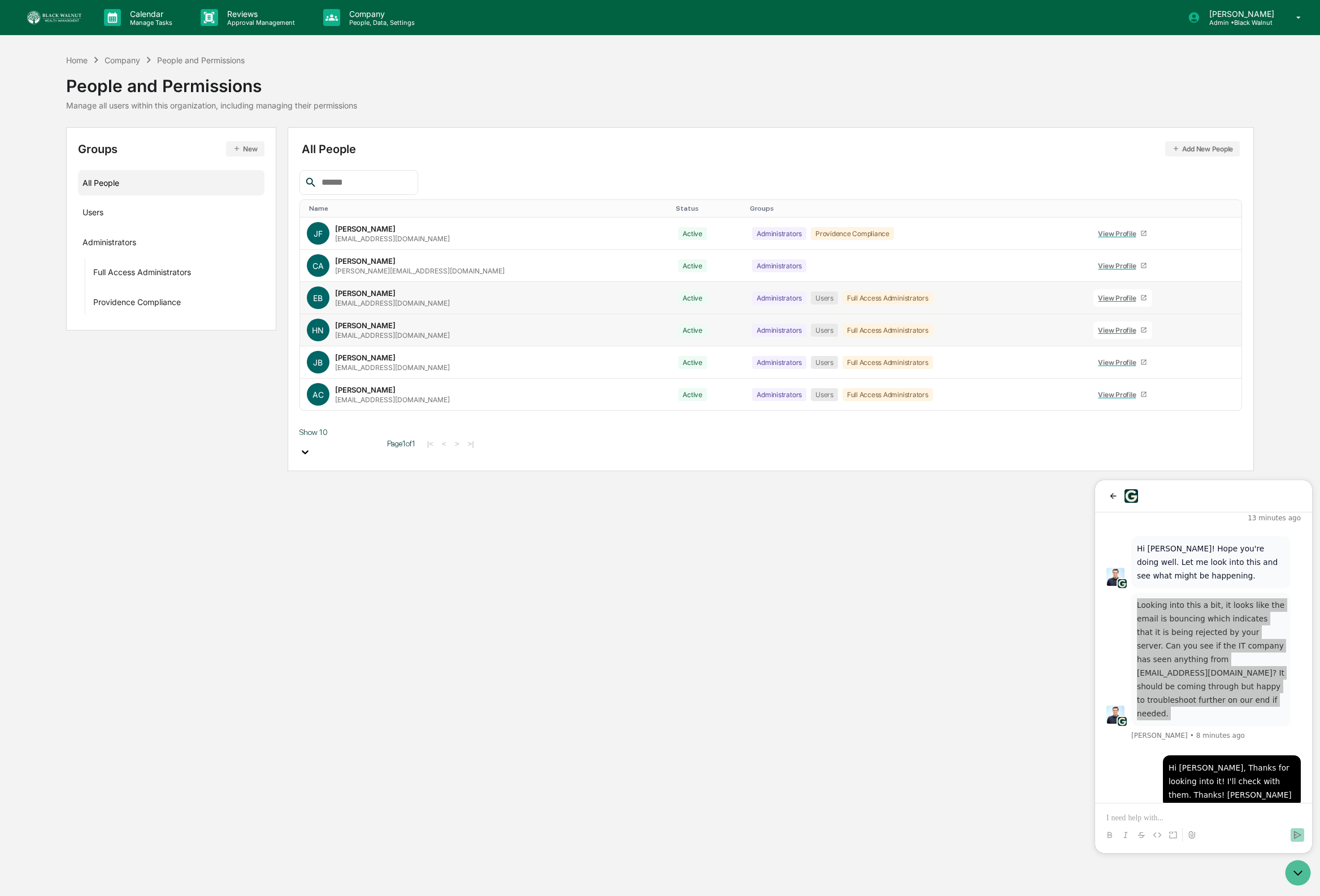
click at [1226, 303] on icon at bounding box center [1227, 307] width 2 height 9
click at [1170, 381] on div "Reset Password" at bounding box center [1164, 381] width 94 height 14
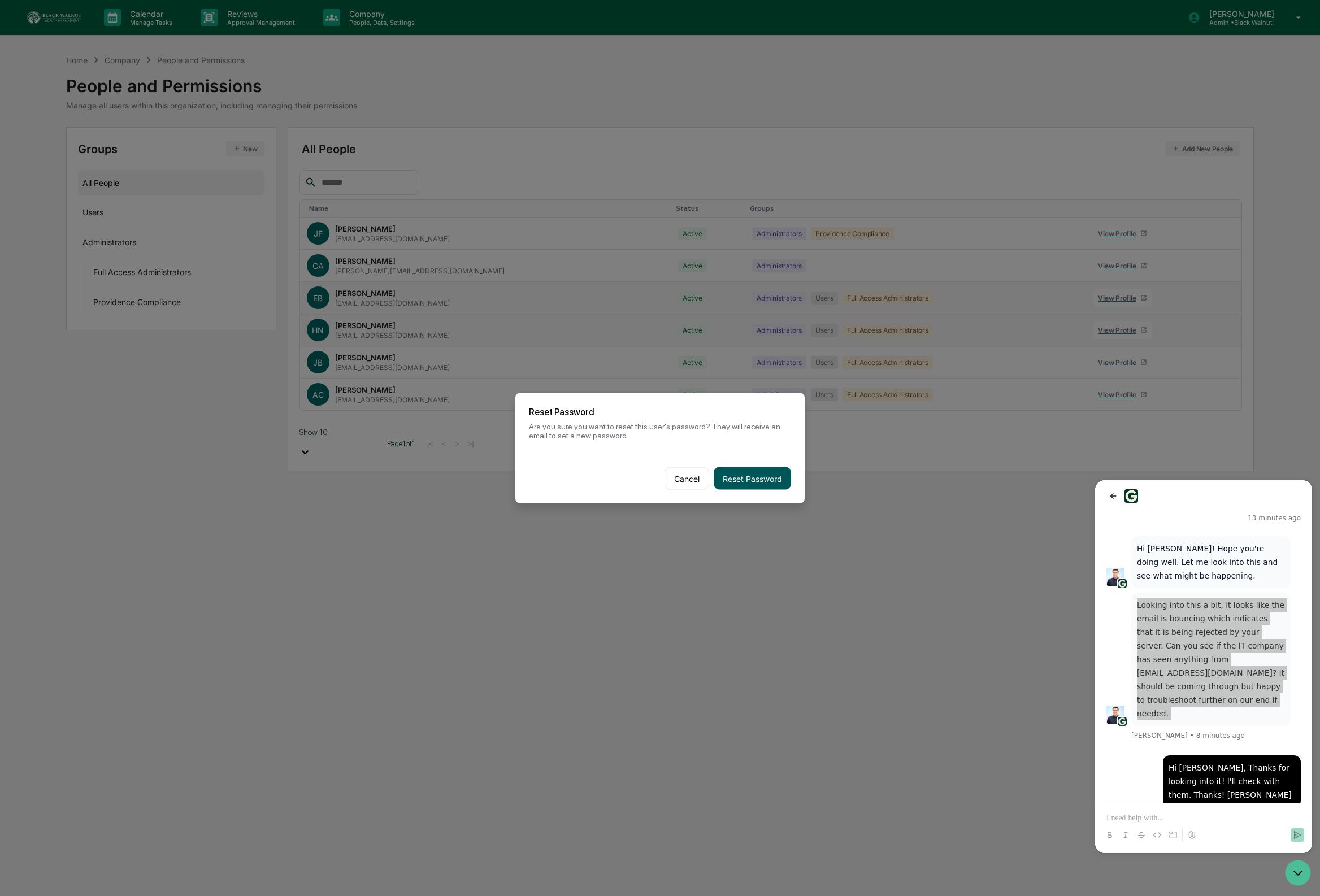
click at [763, 486] on button "Reset Password" at bounding box center [752, 478] width 77 height 22
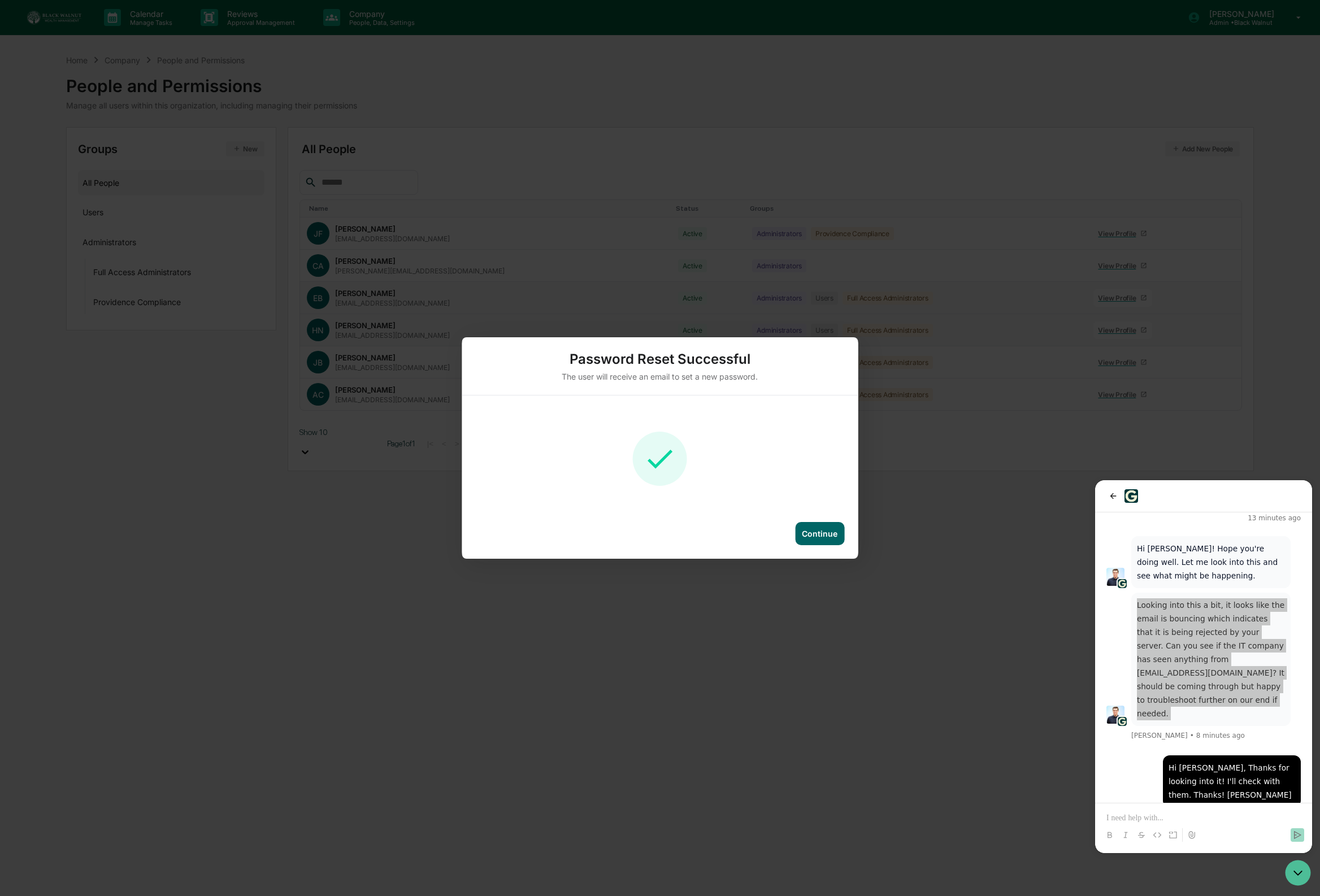
click at [818, 520] on div "Password Reset Successful The user will receive an email to set a new password.…" at bounding box center [660, 448] width 396 height 221
click at [829, 541] on div "Continue" at bounding box center [820, 533] width 49 height 23
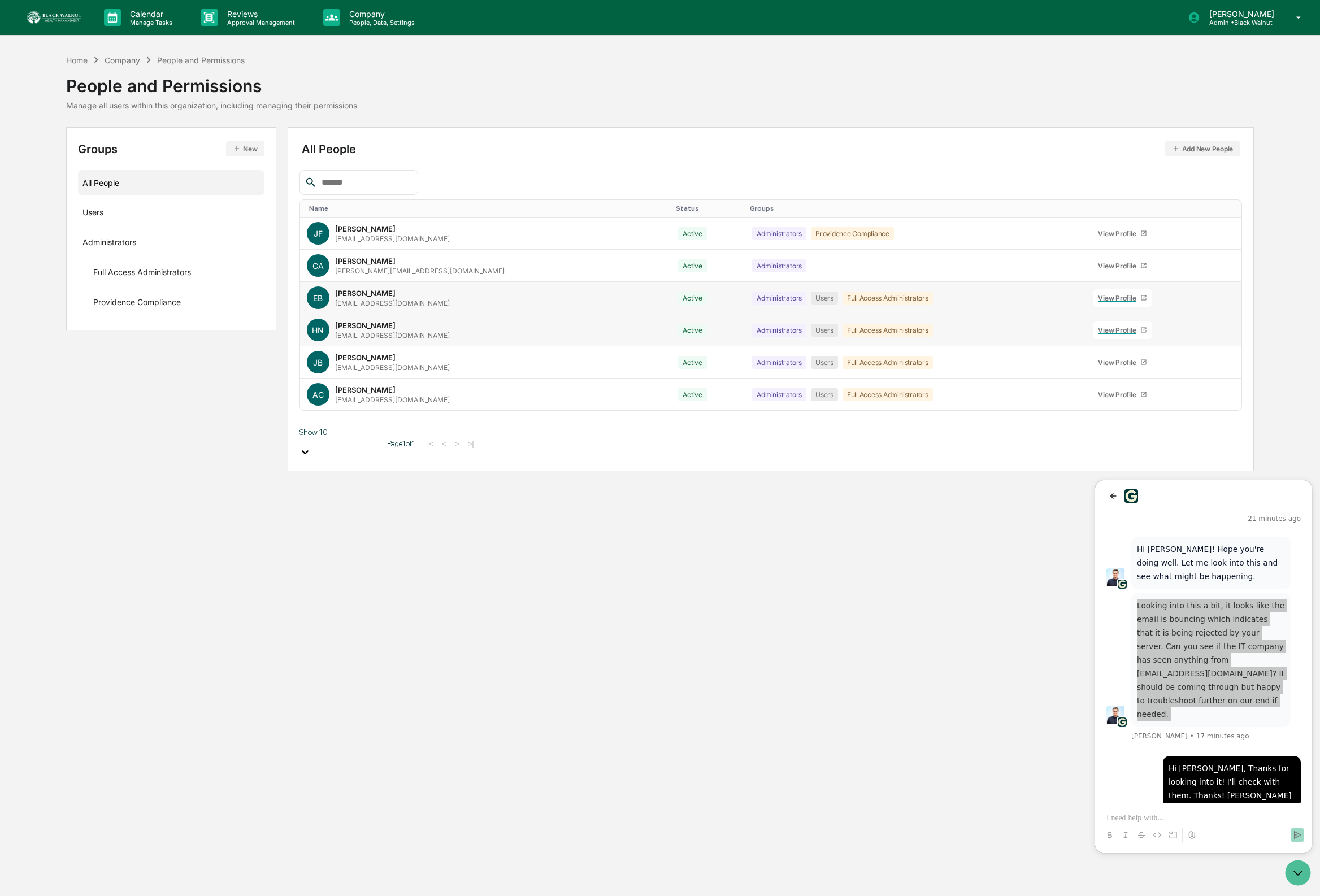
click at [1221, 301] on icon at bounding box center [1221, 301] width 0 height 0
click at [1183, 386] on div "Reset Password" at bounding box center [1164, 381] width 94 height 14
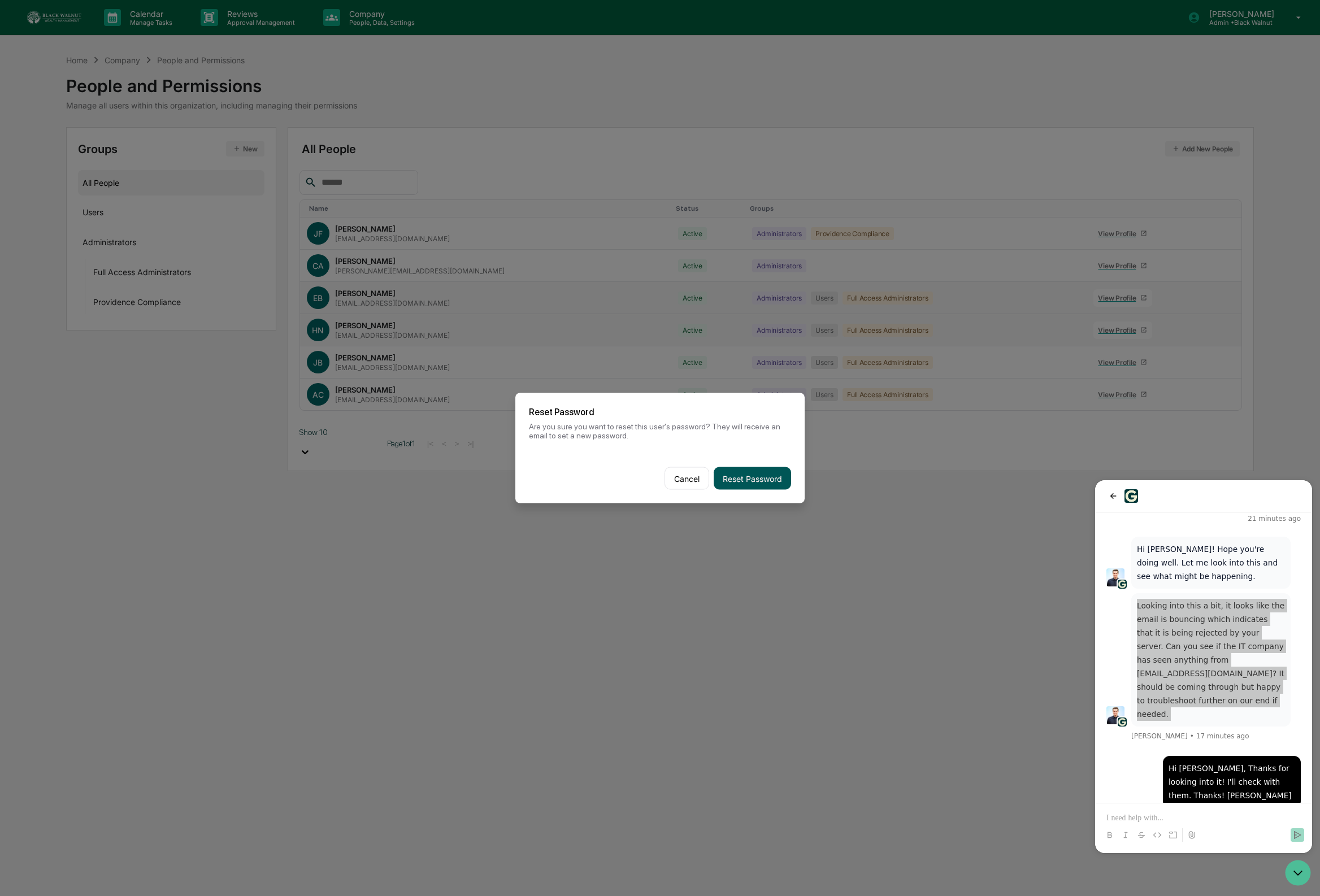
click at [757, 474] on button "Reset Password" at bounding box center [752, 478] width 77 height 22
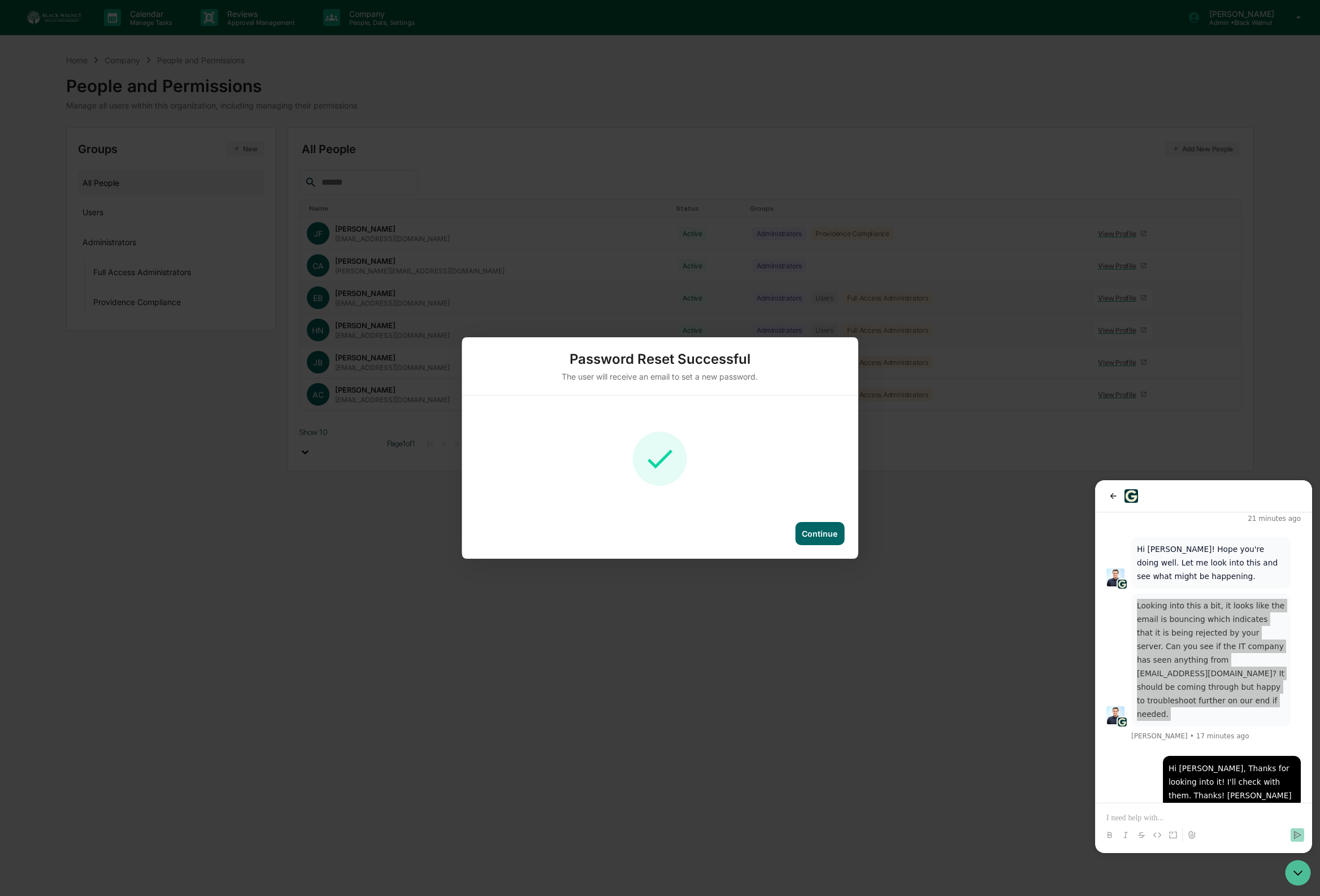
click at [1213, 333] on div "Password Reset Successful The user will receive an email to set a new password.…" at bounding box center [660, 448] width 1320 height 896
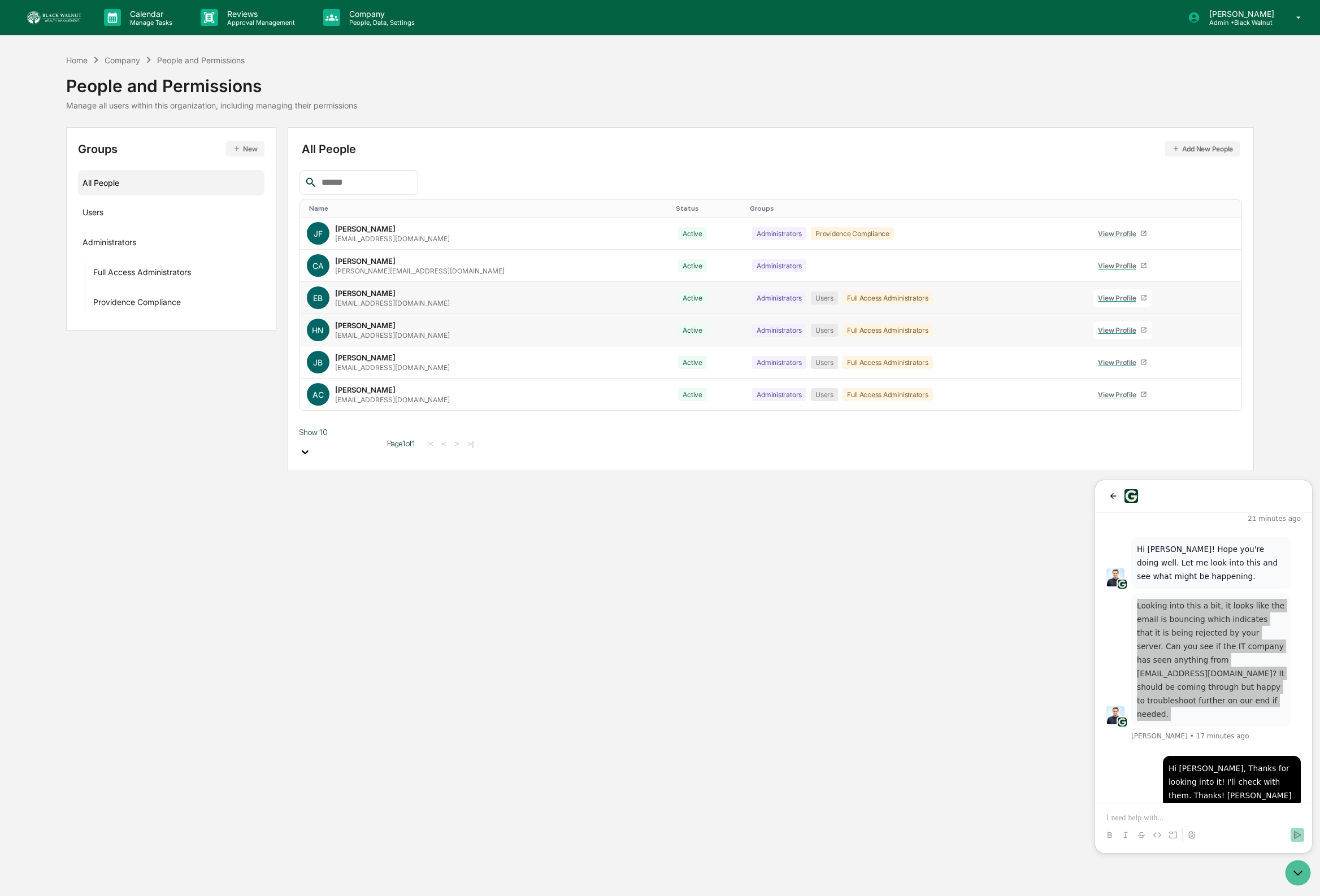
click at [1213, 331] on td at bounding box center [1227, 330] width 28 height 32
click at [1221, 333] on icon at bounding box center [1221, 333] width 0 height 0
click at [1164, 414] on div "Reset Password" at bounding box center [1164, 413] width 94 height 14
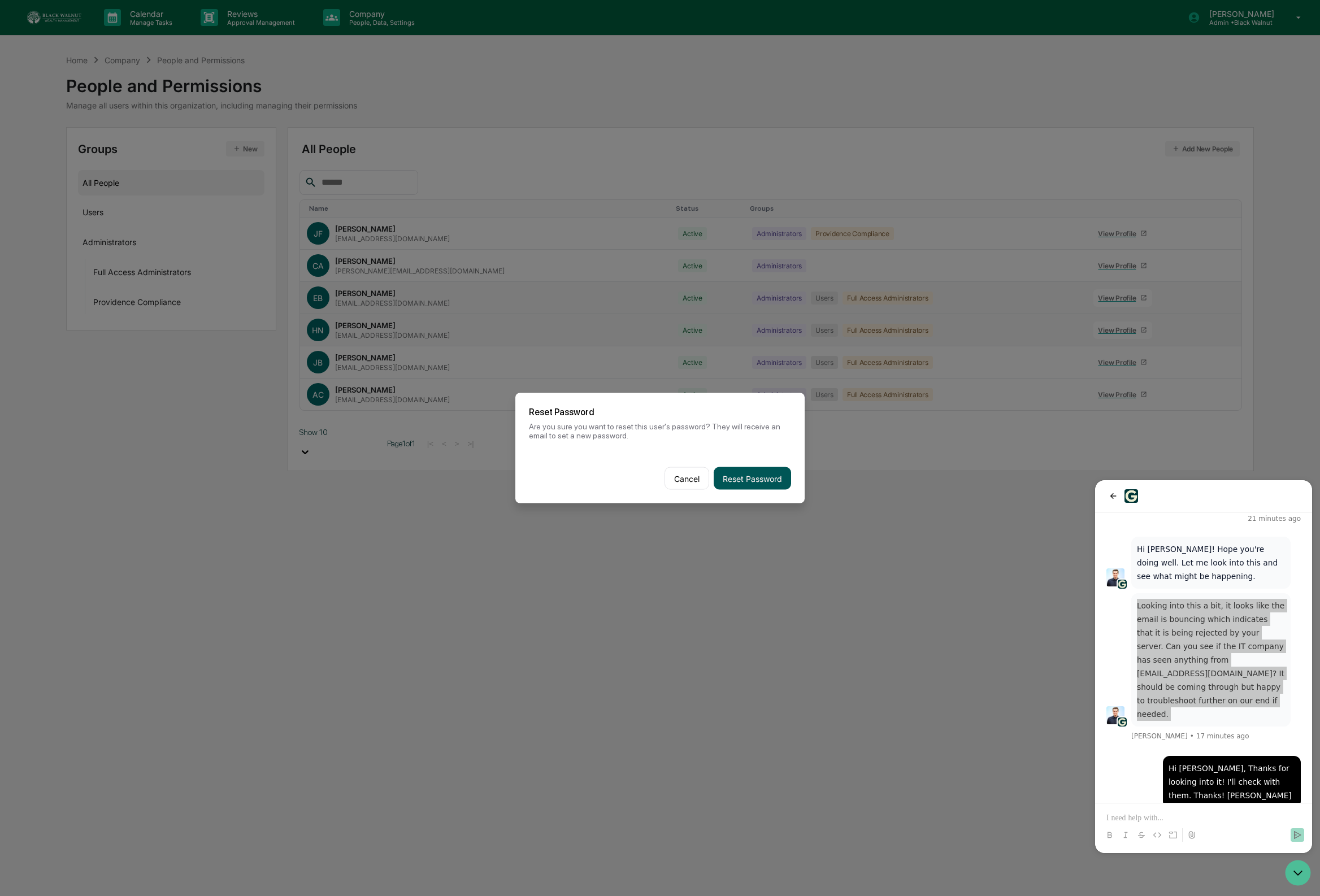
click at [768, 473] on button "Reset Password" at bounding box center [752, 478] width 77 height 22
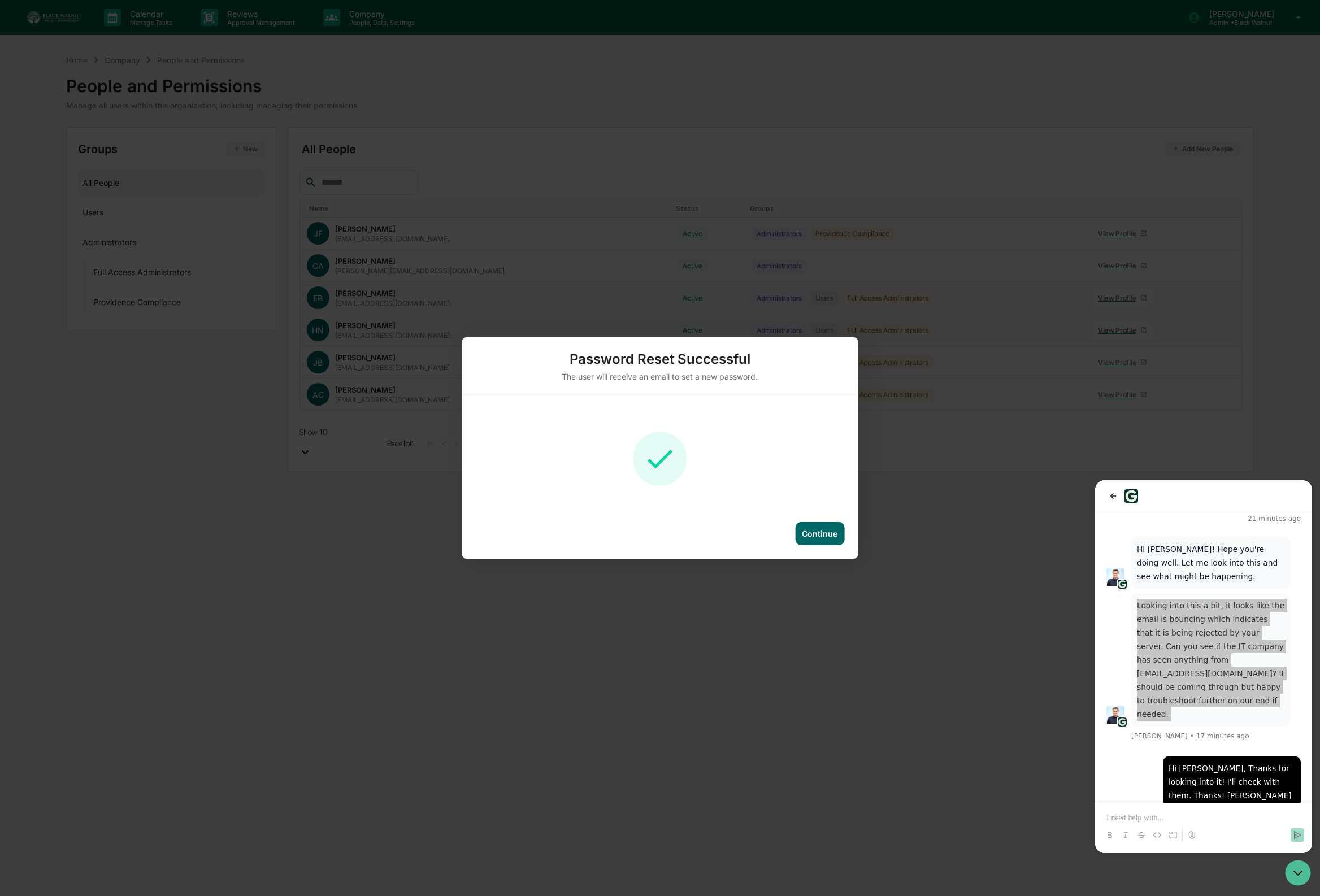
click at [824, 540] on div "Continue" at bounding box center [820, 533] width 49 height 23
